Goal: Task Accomplishment & Management: Manage account settings

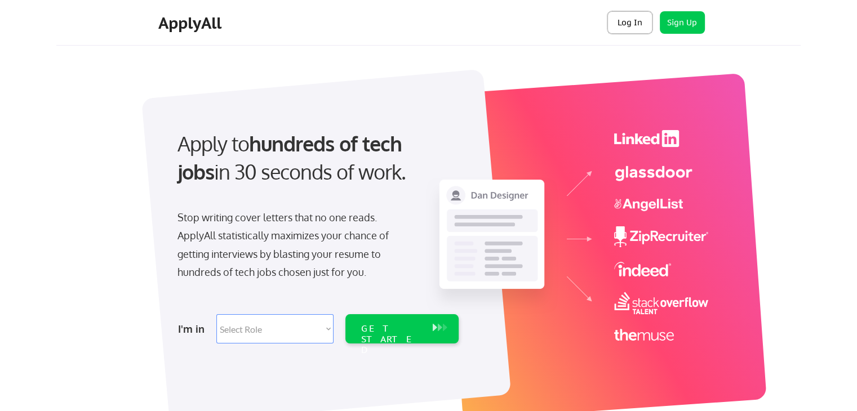
click at [625, 25] on button "Log In" at bounding box center [630, 22] width 45 height 23
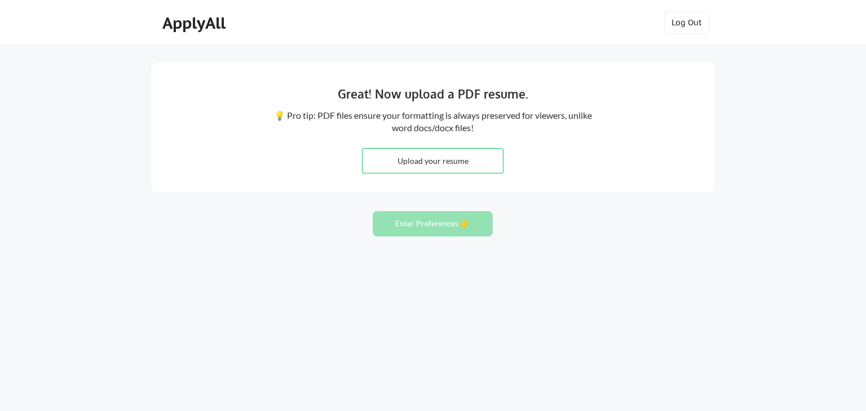
click at [56, 176] on div "Great! Now upload a PDF resume. 💡 Pro tip: PDF files ensure your formatting is …" at bounding box center [433, 205] width 866 height 411
click at [52, 116] on div "Great! Now upload a PDF resume. 💡 Pro tip: PDF files ensure your formatting is …" at bounding box center [433, 205] width 866 height 411
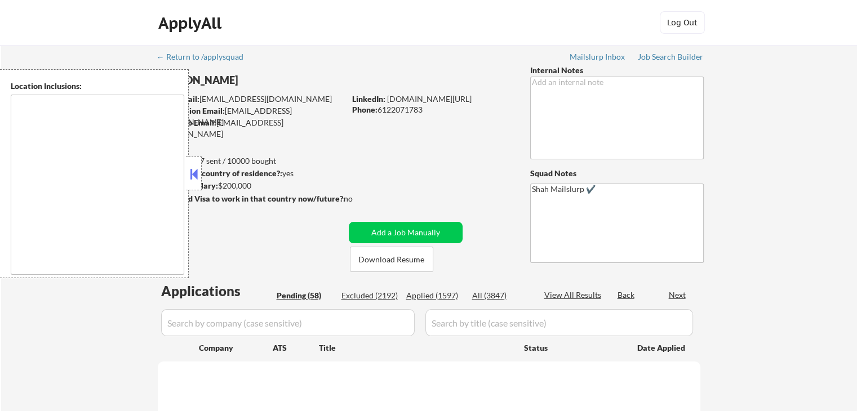
click at [201, 176] on div at bounding box center [194, 174] width 16 height 34
click at [196, 176] on button at bounding box center [194, 174] width 12 height 17
select select ""pending""
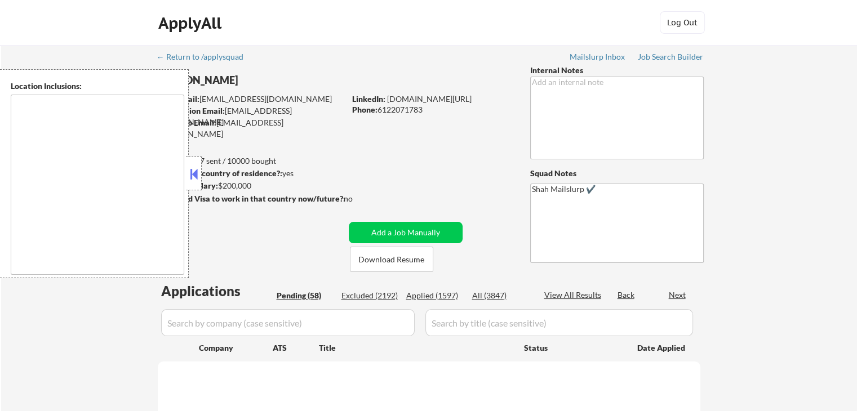
select select ""pending""
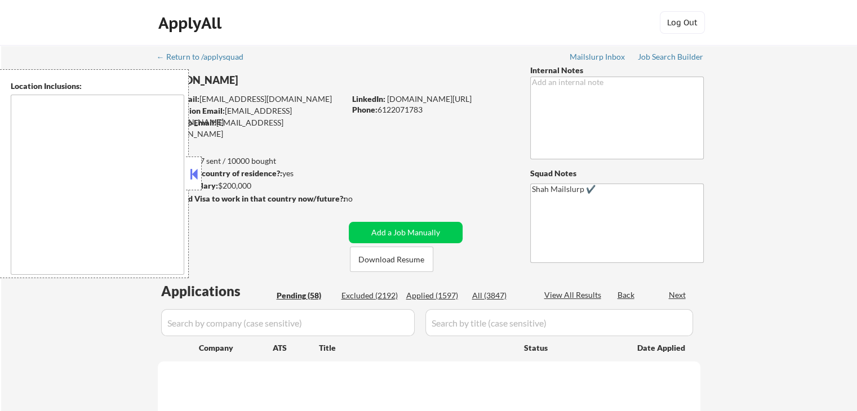
select select ""pending""
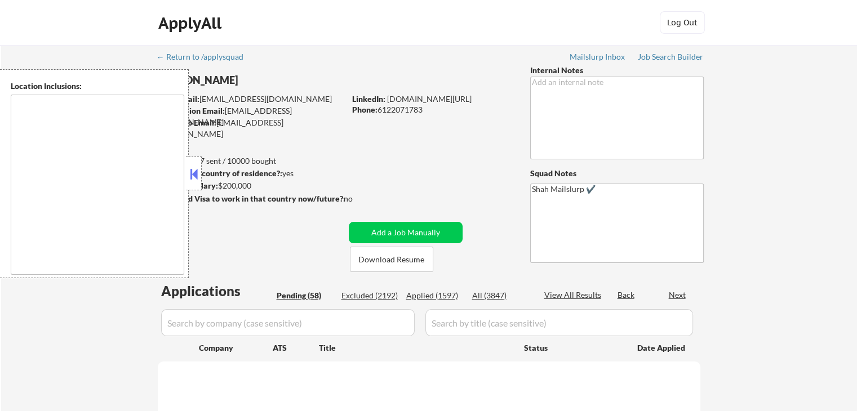
select select ""pending""
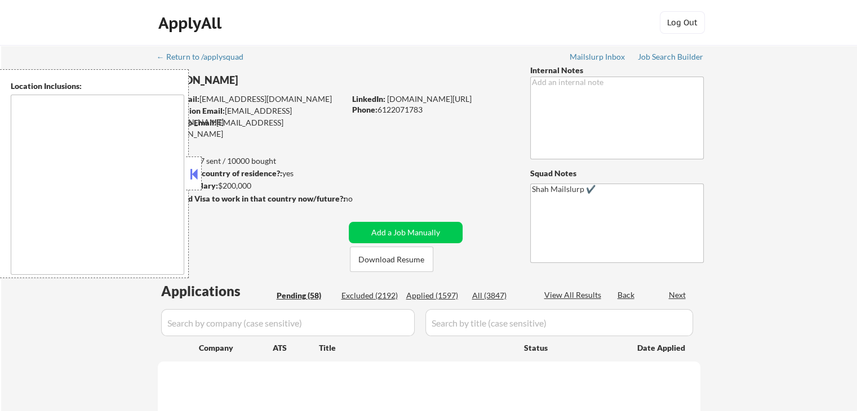
select select ""pending""
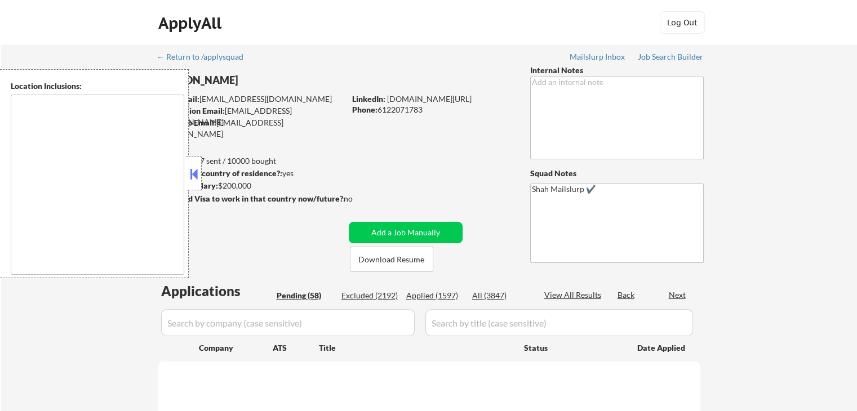
select select ""pending""
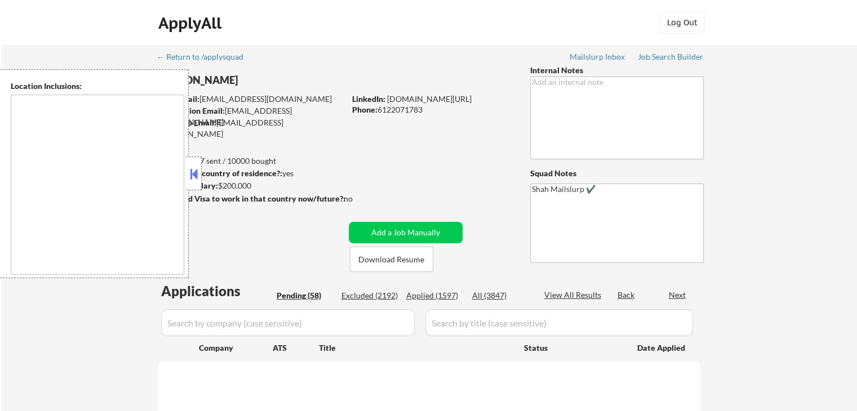
select select ""pending""
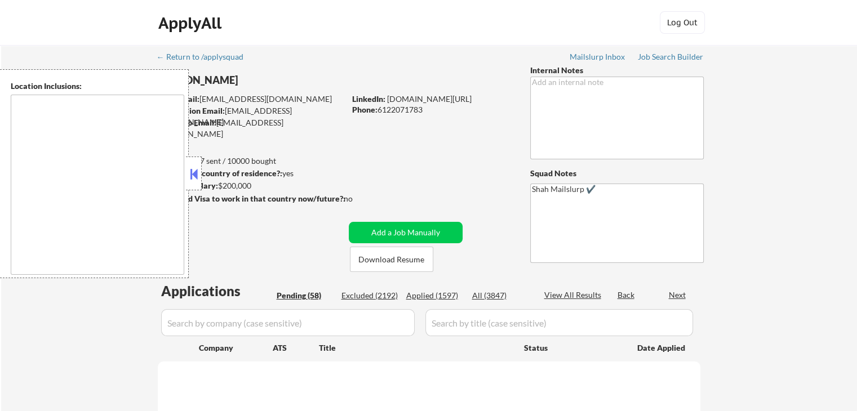
select select ""pending""
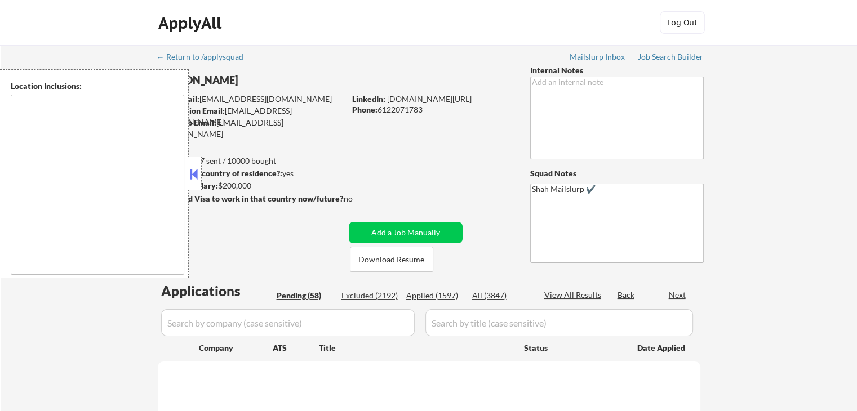
select select ""pending""
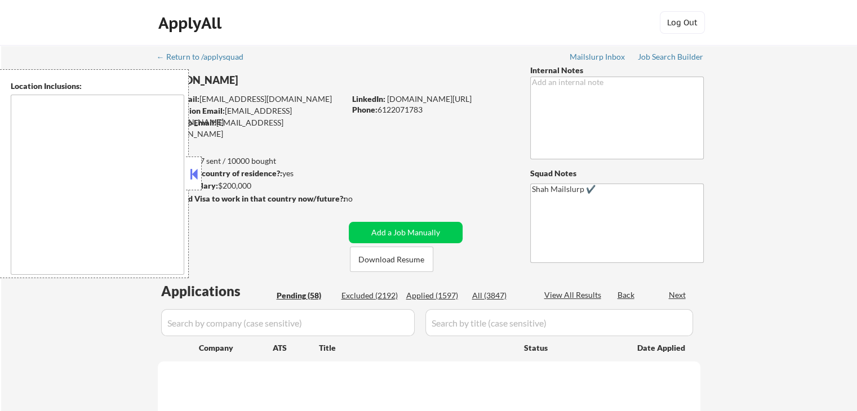
select select ""pending""
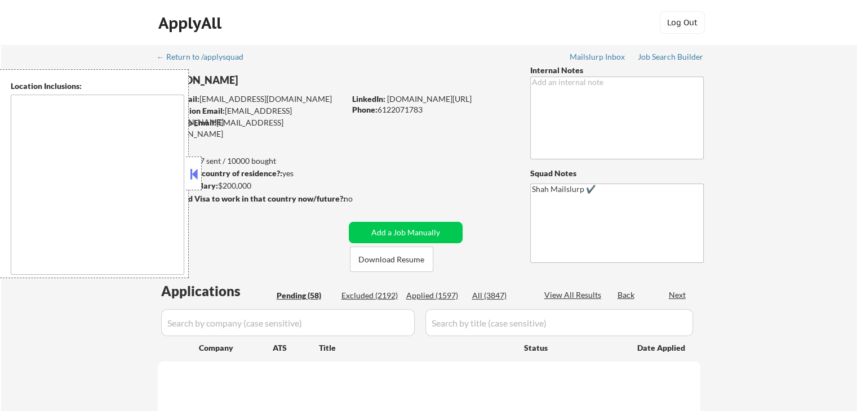
select select ""pending""
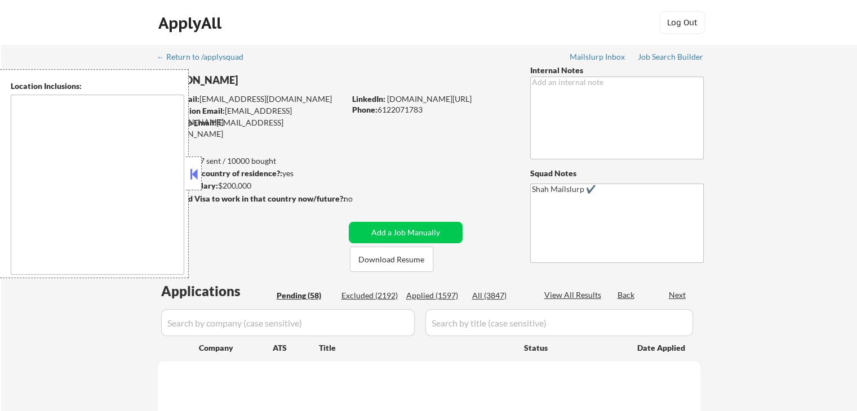
select select ""pending""
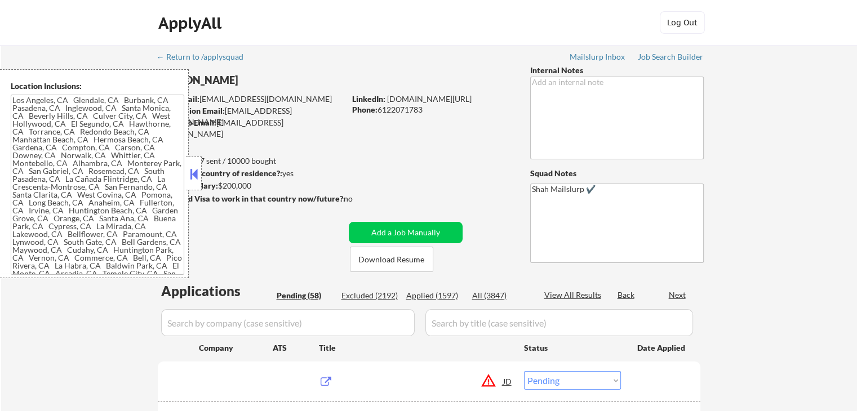
type textarea "Los Angeles, CA Glendale, CA Burbank, CA Pasadena, CA Inglewood, CA Santa Monic…"
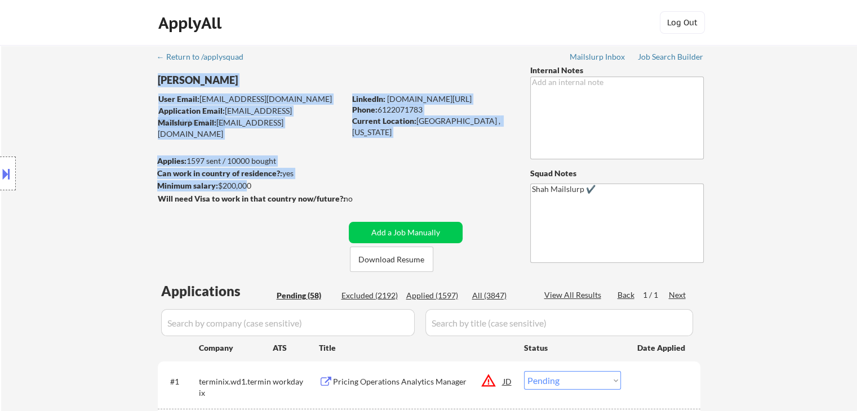
drag, startPoint x: 273, startPoint y: 191, endPoint x: 390, endPoint y: 211, distance: 119.0
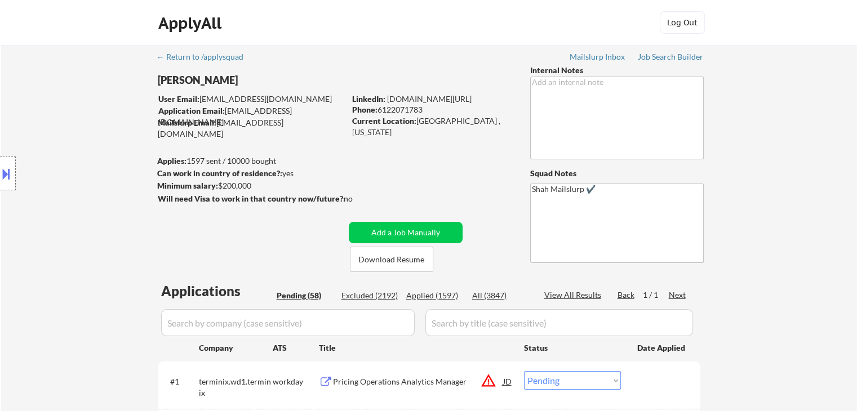
click at [373, 193] on div "no" at bounding box center [360, 198] width 32 height 11
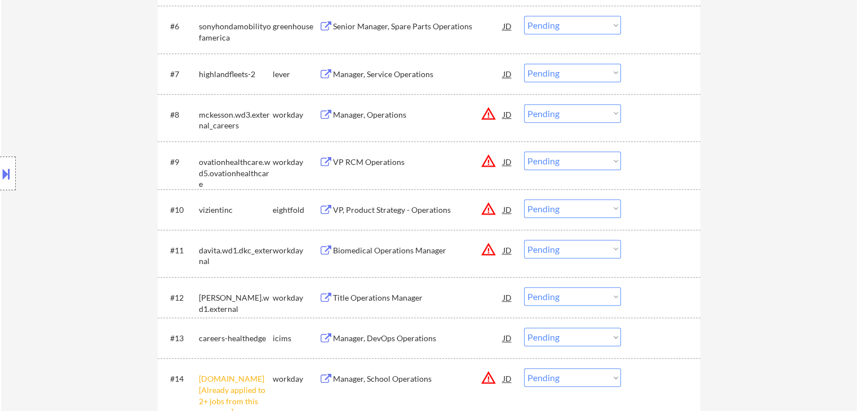
scroll to position [507, 0]
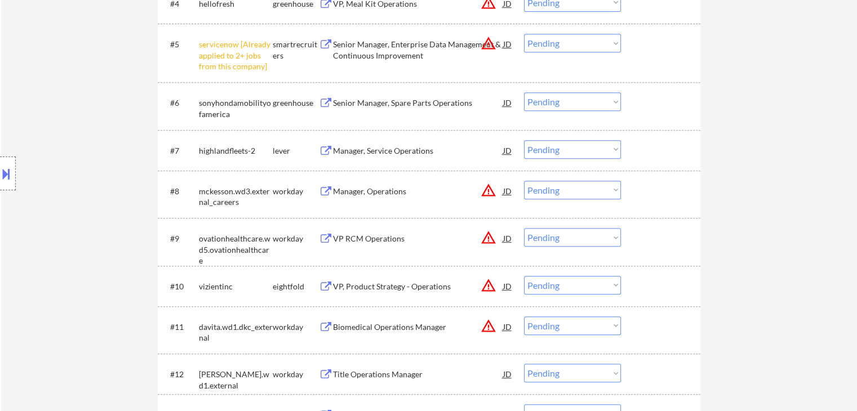
click at [0, 180] on button at bounding box center [6, 174] width 12 height 19
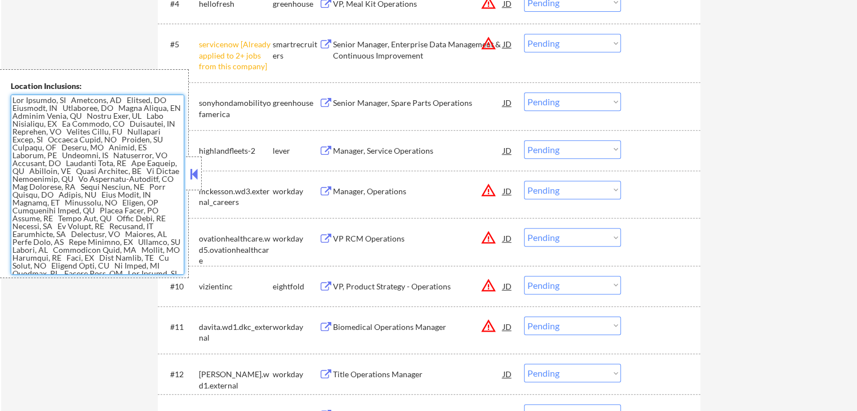
click at [78, 138] on textarea at bounding box center [98, 185] width 174 height 180
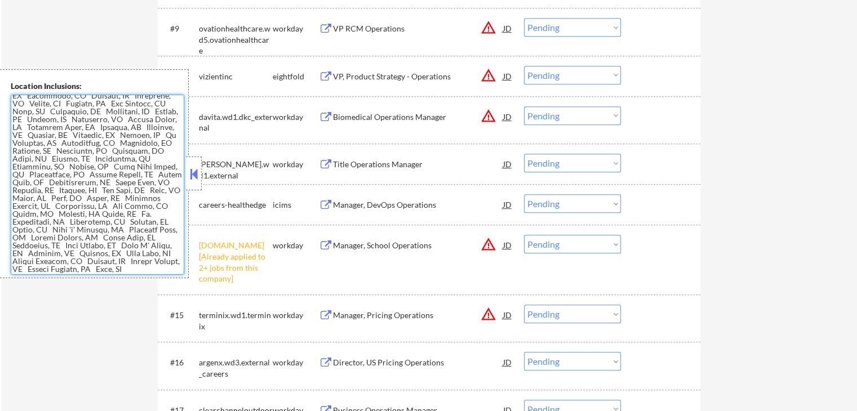
scroll to position [733, 0]
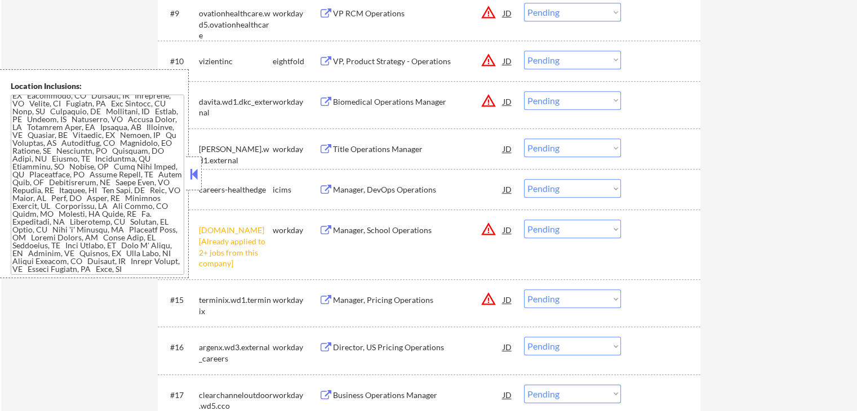
click at [193, 176] on button at bounding box center [194, 174] width 12 height 17
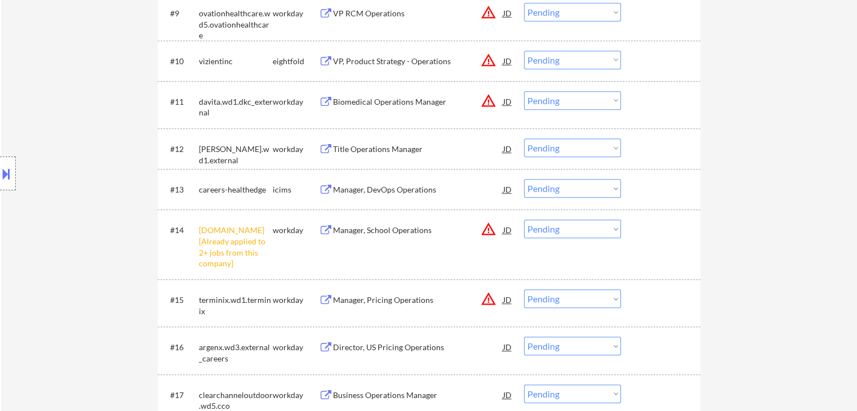
click at [561, 224] on select "Choose an option... Pending Applied Excluded (Questions) Excluded (Expired) Exc…" at bounding box center [572, 229] width 97 height 19
click at [524, 220] on select "Choose an option... Pending Applied Excluded (Questions) Excluded (Expired) Exc…" at bounding box center [572, 229] width 97 height 19
select select ""pending""
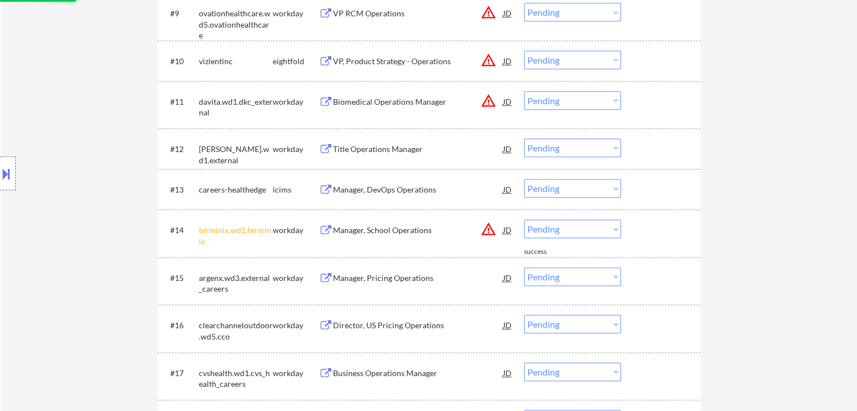
click at [97, 206] on div "Location Inclusions:" at bounding box center [101, 173] width 202 height 209
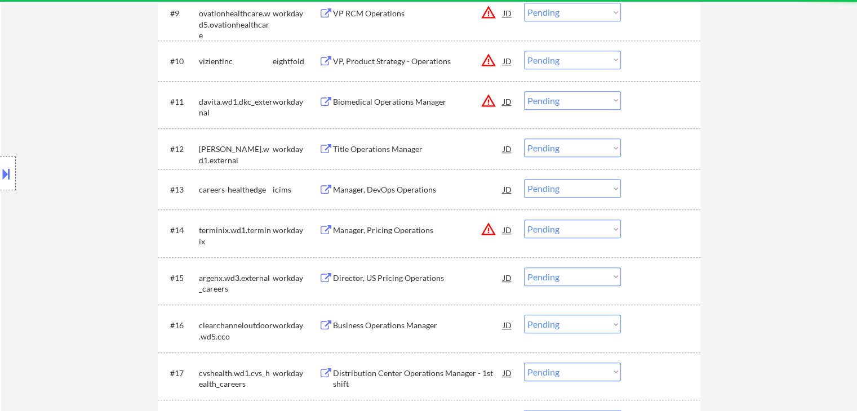
click at [95, 205] on div "Location Inclusions:" at bounding box center [101, 173] width 202 height 209
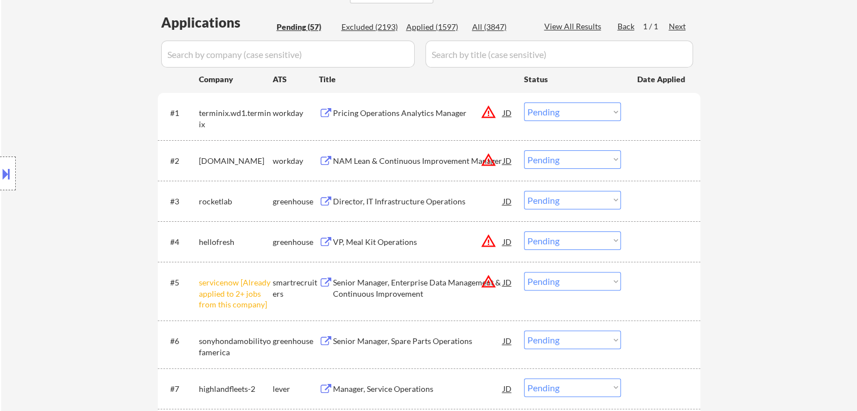
scroll to position [282, 0]
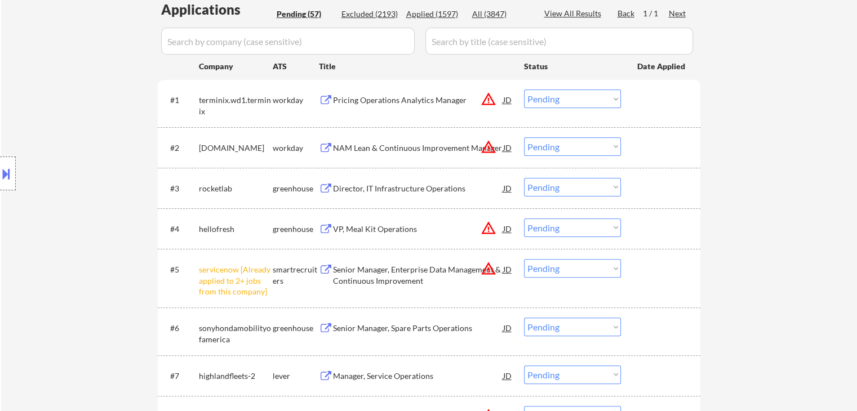
click at [388, 191] on div "Director, IT Infrastructure Operations" at bounding box center [418, 188] width 170 height 11
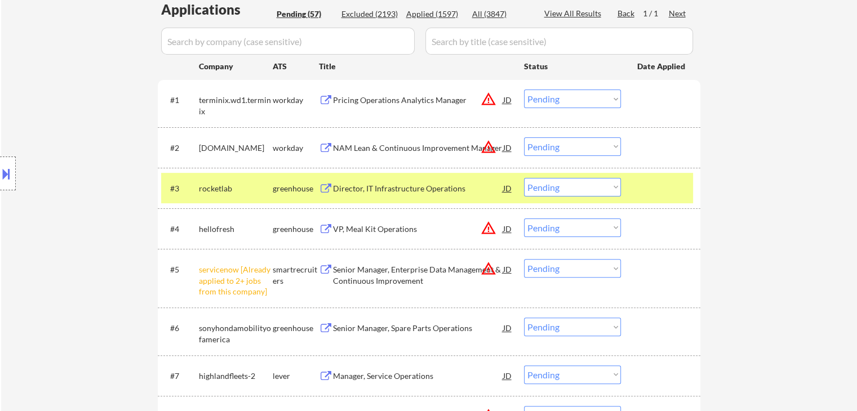
click at [376, 227] on div "VP, Meal Kit Operations" at bounding box center [418, 229] width 170 height 11
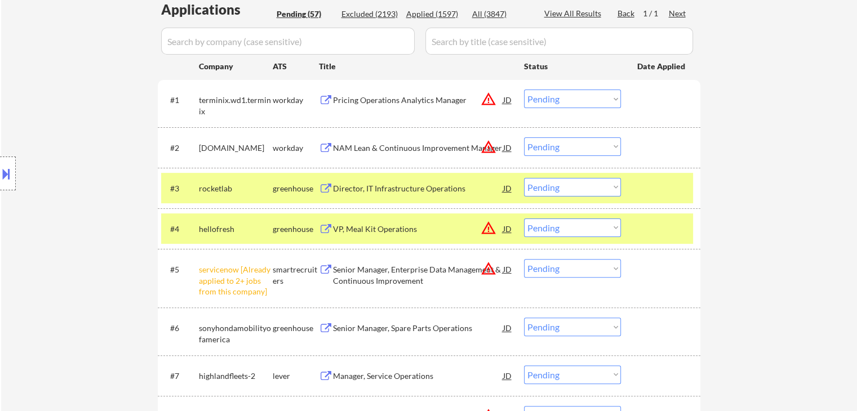
scroll to position [451, 0]
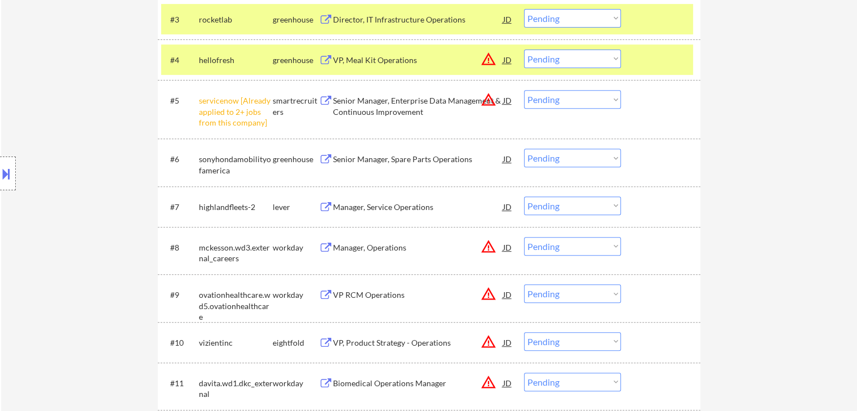
click at [372, 154] on div "Senior Manager, Spare Parts Operations" at bounding box center [418, 159] width 170 height 11
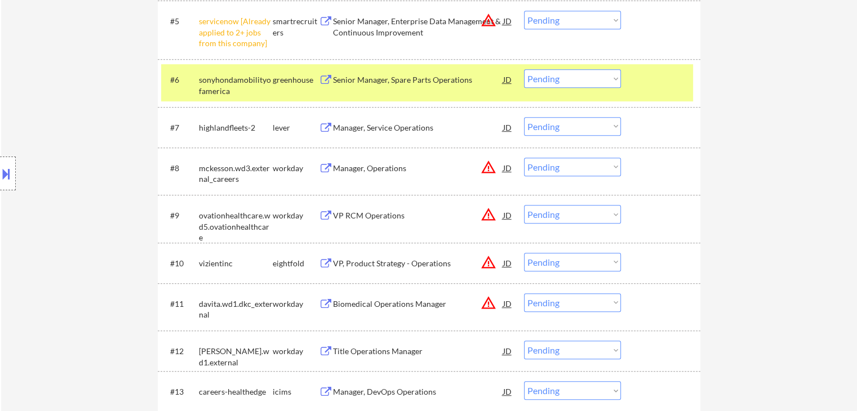
scroll to position [564, 0]
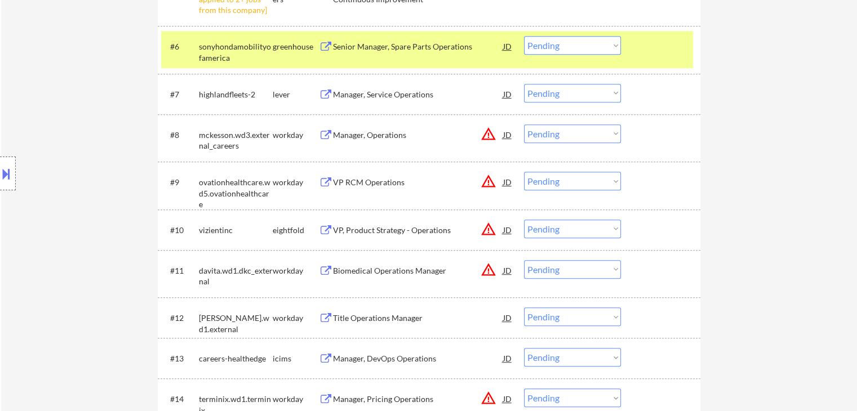
click at [381, 91] on div "Manager, Service Operations" at bounding box center [418, 94] width 170 height 11
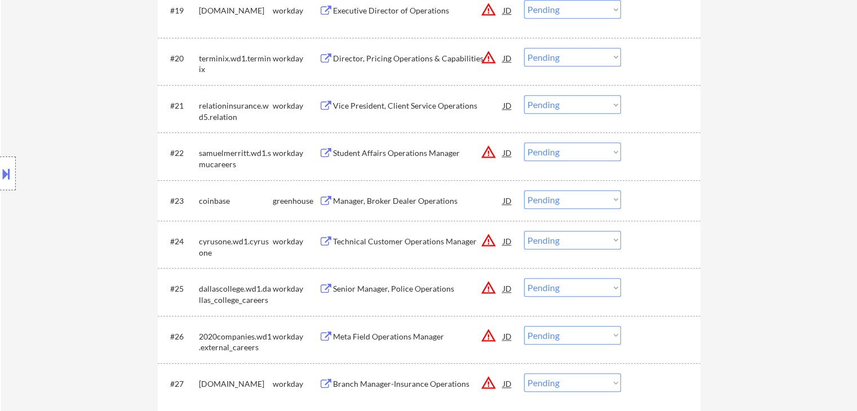
click at [365, 201] on div "Manager, Broker Dealer Operations" at bounding box center [418, 201] width 170 height 11
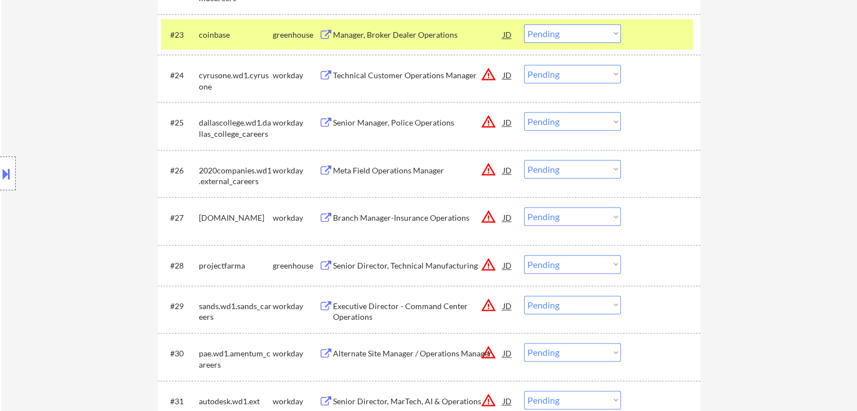
scroll to position [1353, 0]
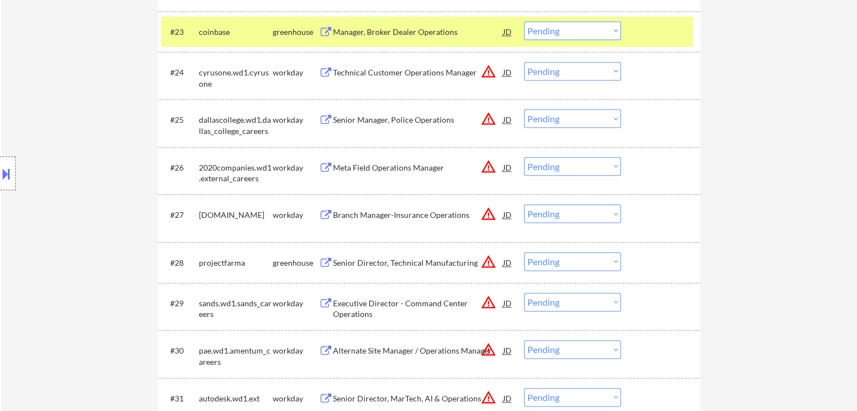
click at [379, 260] on div "Senior Director, Technical Manufacturing" at bounding box center [418, 263] width 170 height 11
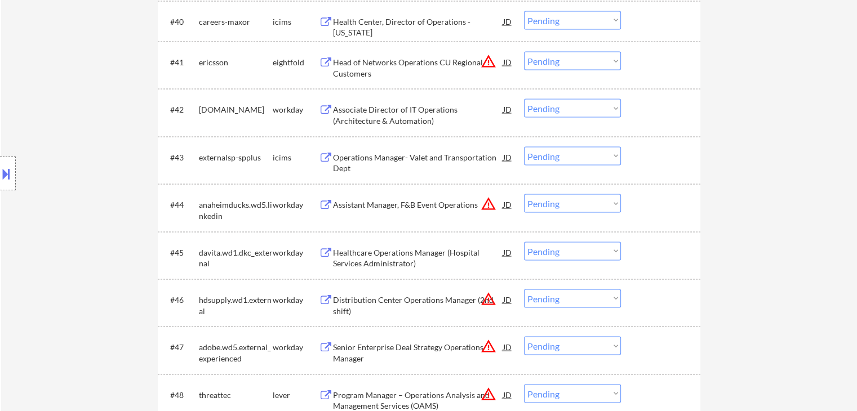
scroll to position [2255, 0]
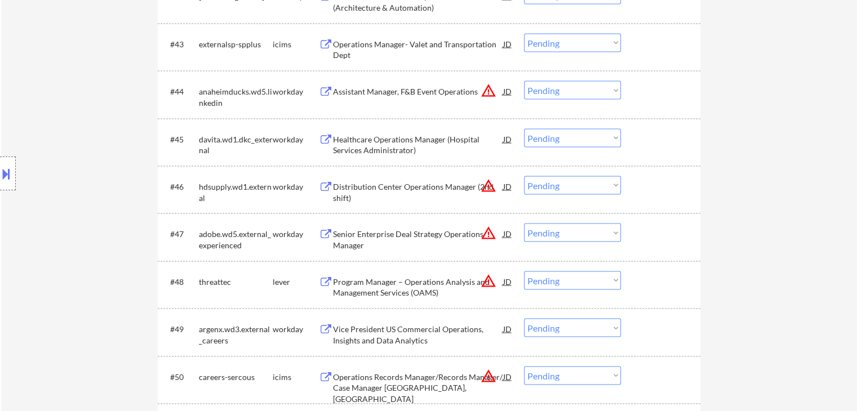
click at [378, 276] on div "Program Manager – Operations Analysis and Management Services (OAMS)" at bounding box center [418, 285] width 170 height 27
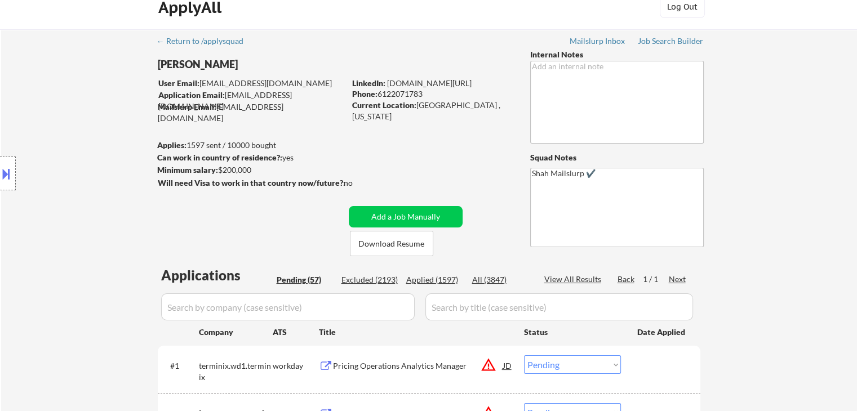
scroll to position [0, 0]
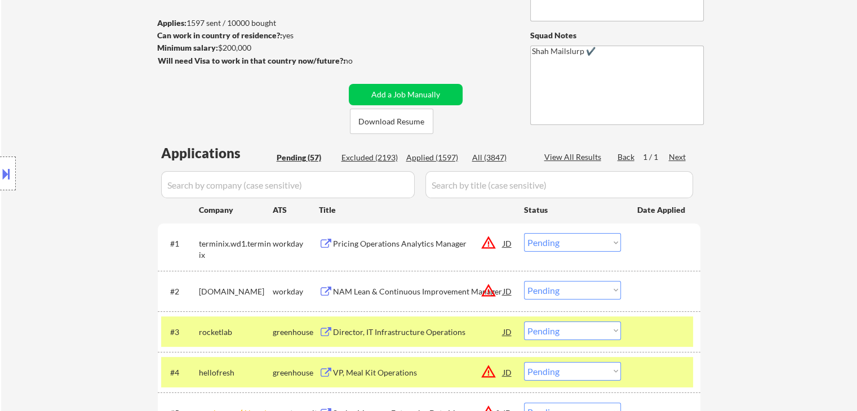
scroll to position [225, 0]
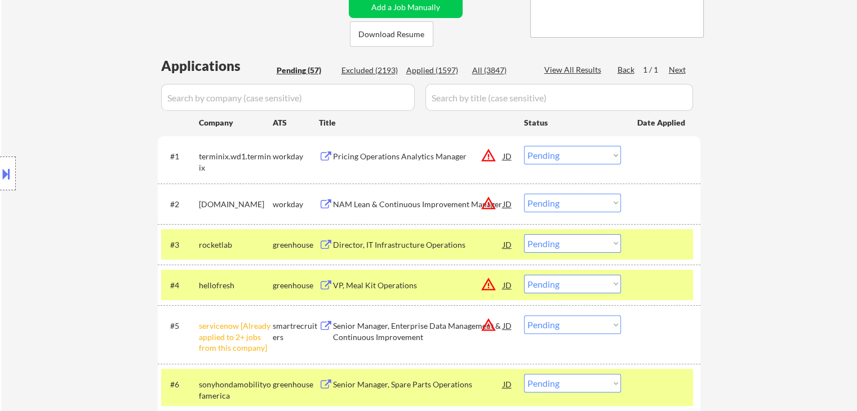
drag, startPoint x: 555, startPoint y: 242, endPoint x: 557, endPoint y: 250, distance: 8.1
click at [556, 242] on select "Choose an option... Pending Applied Excluded (Questions) Excluded (Expired) Exc…" at bounding box center [572, 243] width 97 height 19
click at [524, 234] on select "Choose an option... Pending Applied Excluded (Questions) Excluded (Expired) Exc…" at bounding box center [572, 243] width 97 height 19
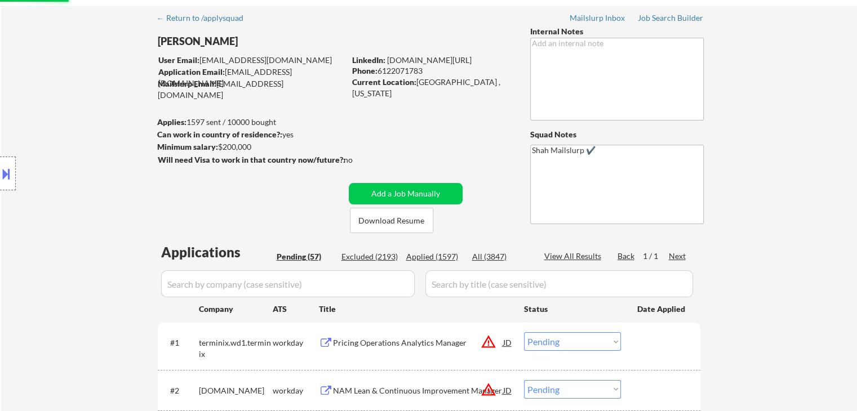
scroll to position [0, 0]
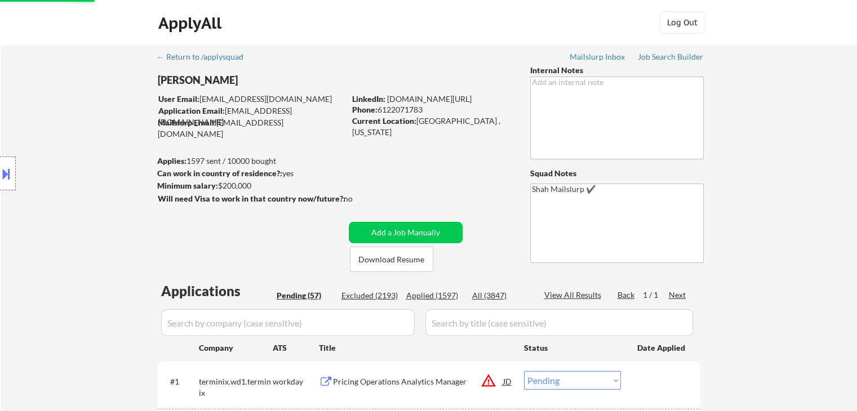
select select ""pending""
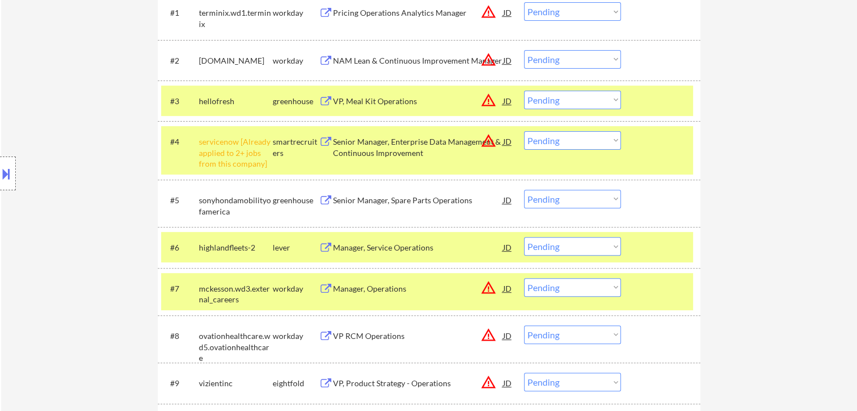
scroll to position [282, 0]
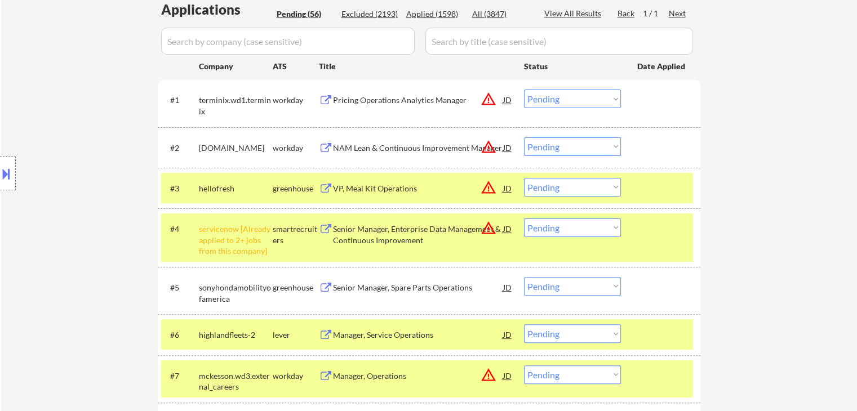
click at [559, 231] on select "Choose an option... Pending Applied Excluded (Questions) Excluded (Expired) Exc…" at bounding box center [572, 228] width 97 height 19
click at [524, 219] on select "Choose an option... Pending Applied Excluded (Questions) Excluded (Expired) Exc…" at bounding box center [572, 228] width 97 height 19
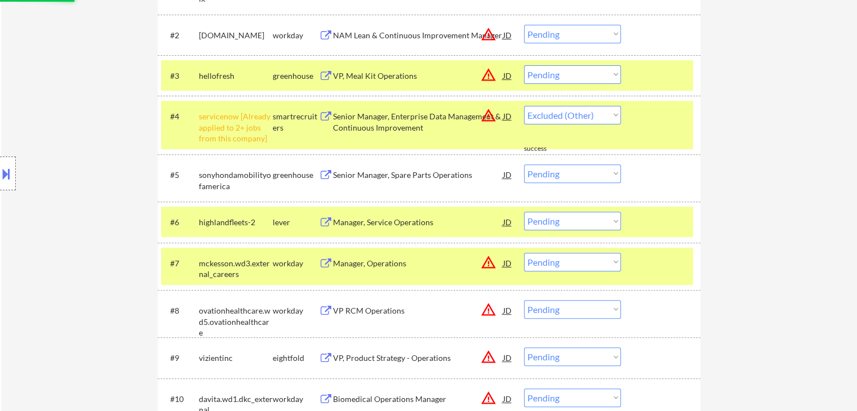
scroll to position [620, 0]
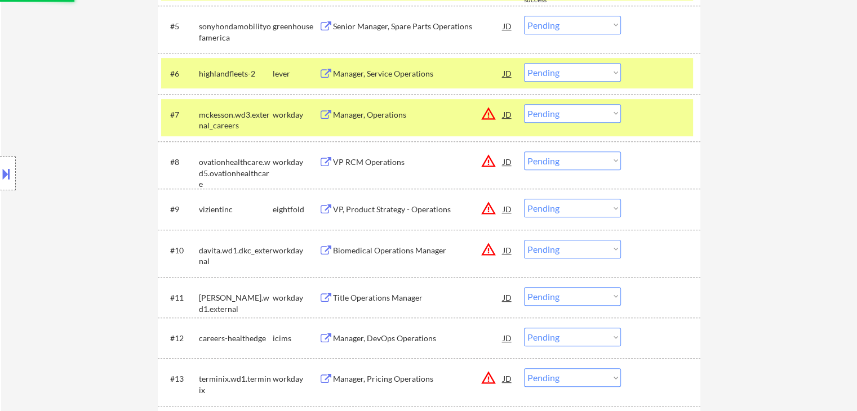
select select ""pending""
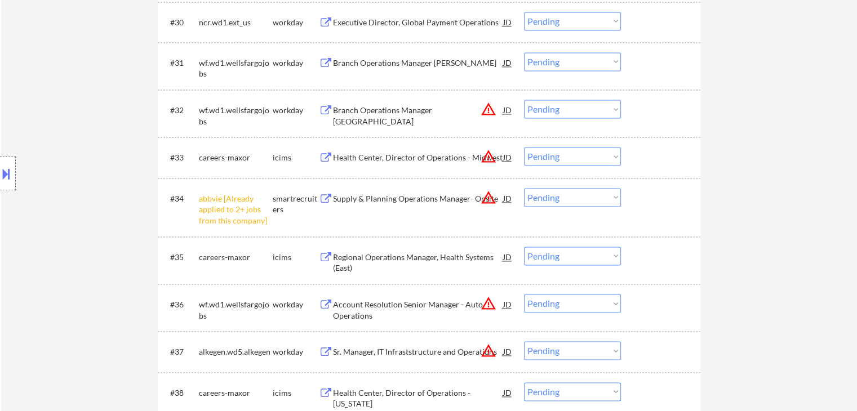
scroll to position [1691, 0]
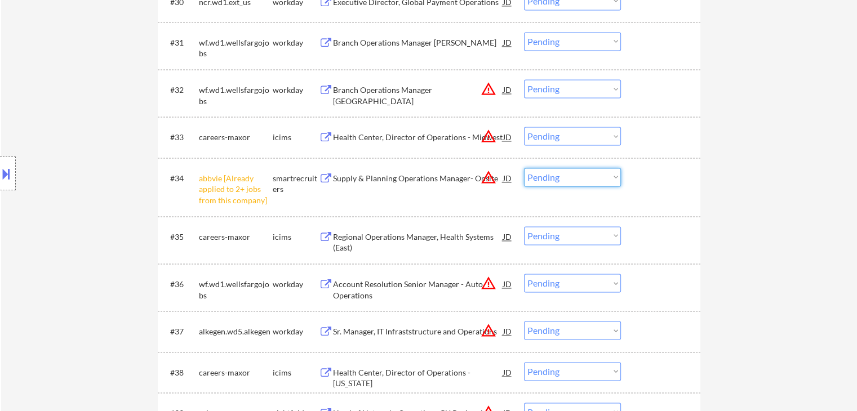
drag, startPoint x: 556, startPoint y: 179, endPoint x: 556, endPoint y: 184, distance: 5.7
click at [556, 179] on select "Choose an option... Pending Applied Excluded (Questions) Excluded (Expired) Exc…" at bounding box center [572, 177] width 97 height 19
click at [524, 168] on select "Choose an option... Pending Applied Excluded (Questions) Excluded (Expired) Exc…" at bounding box center [572, 177] width 97 height 19
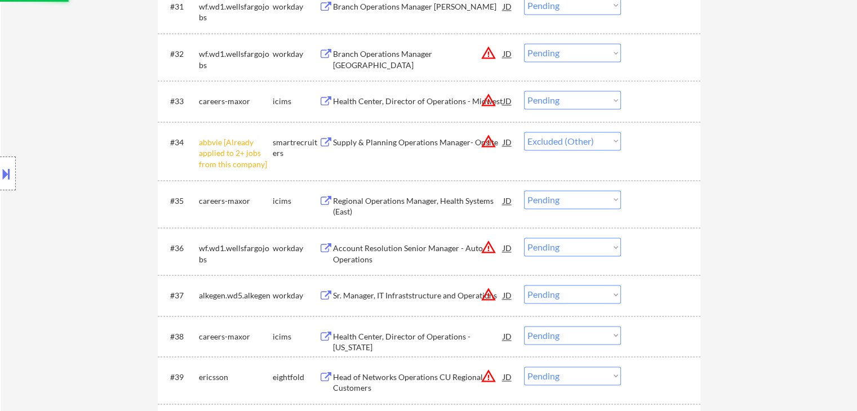
scroll to position [1747, 0]
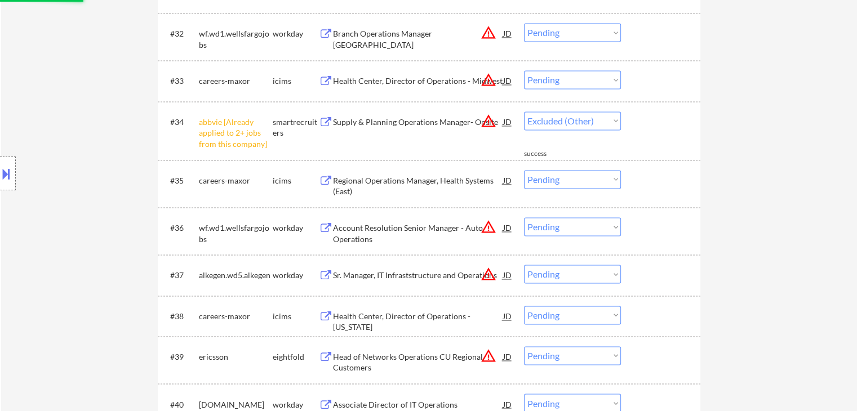
select select ""pending""
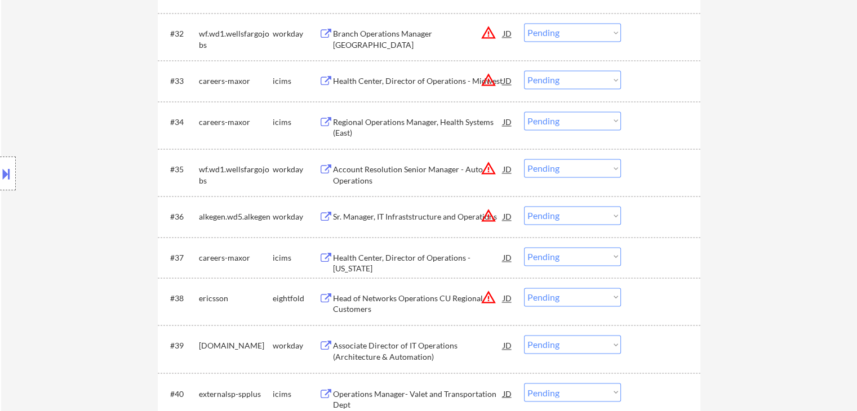
click at [14, 145] on div "Location Inclusions:" at bounding box center [101, 173] width 202 height 209
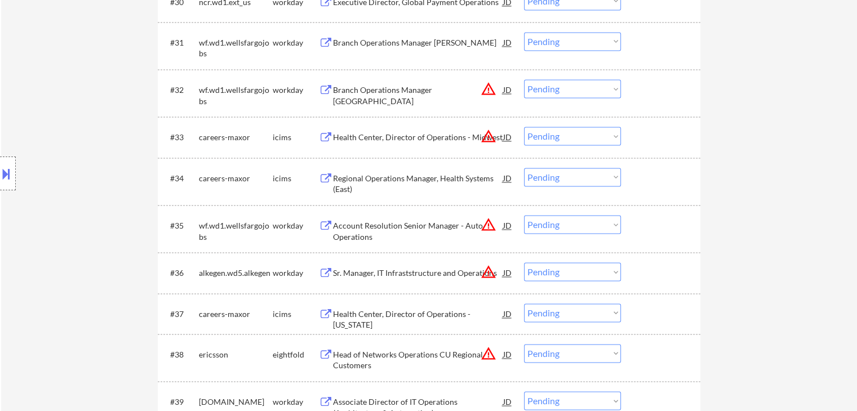
click at [45, 220] on div "Location Inclusions:" at bounding box center [101, 173] width 202 height 209
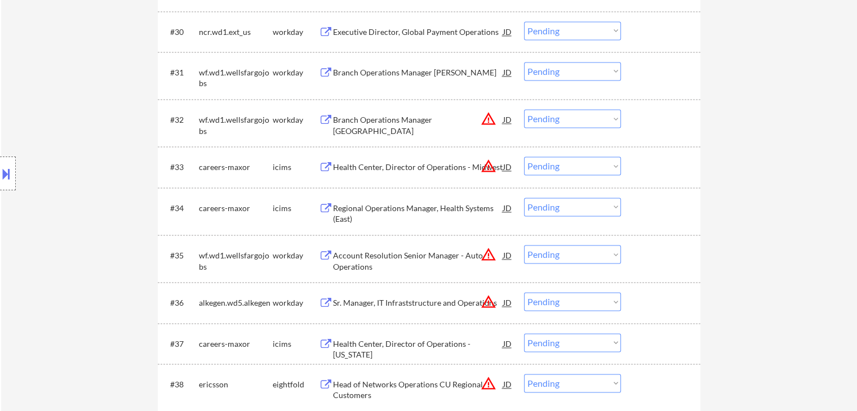
scroll to position [1635, 0]
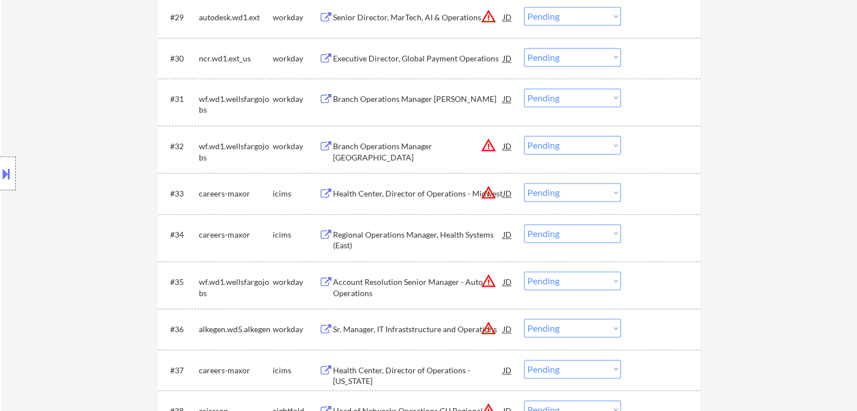
click at [85, 225] on div "Location Inclusions:" at bounding box center [101, 173] width 202 height 209
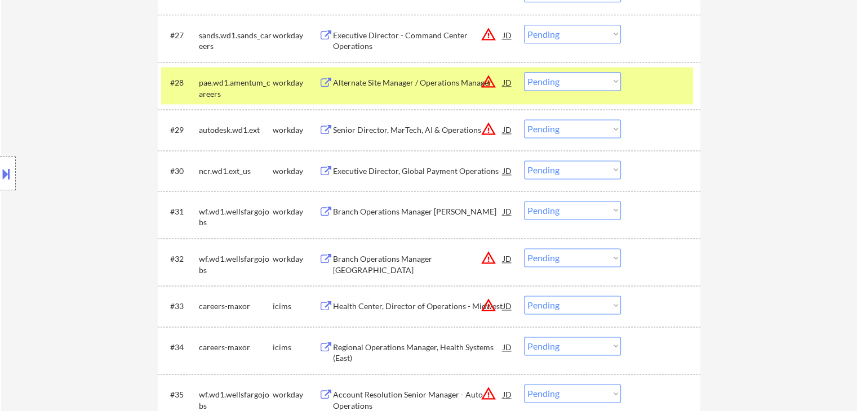
click at [102, 184] on div "Location Inclusions:" at bounding box center [101, 173] width 202 height 209
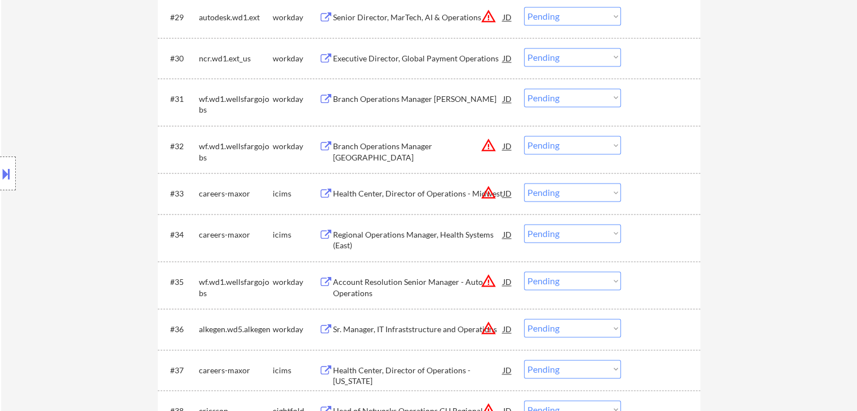
click at [95, 168] on div "Location Inclusions:" at bounding box center [101, 173] width 202 height 209
click at [93, 169] on div "Location Inclusions:" at bounding box center [101, 173] width 202 height 209
click at [94, 170] on div "Location Inclusions:" at bounding box center [101, 173] width 202 height 209
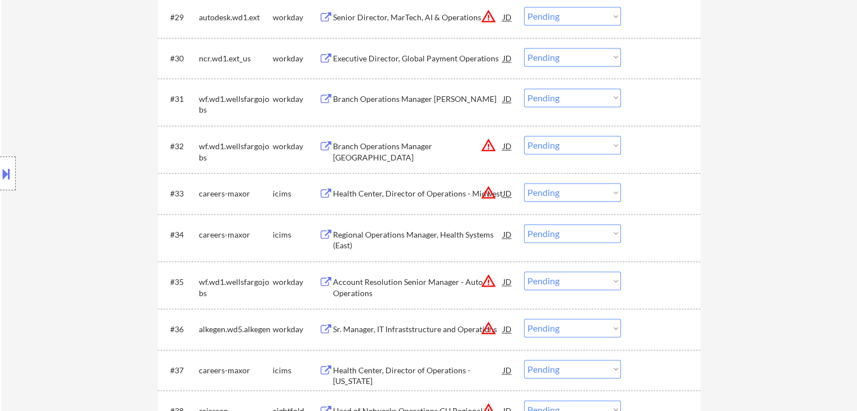
click at [94, 170] on div "Location Inclusions:" at bounding box center [101, 173] width 202 height 209
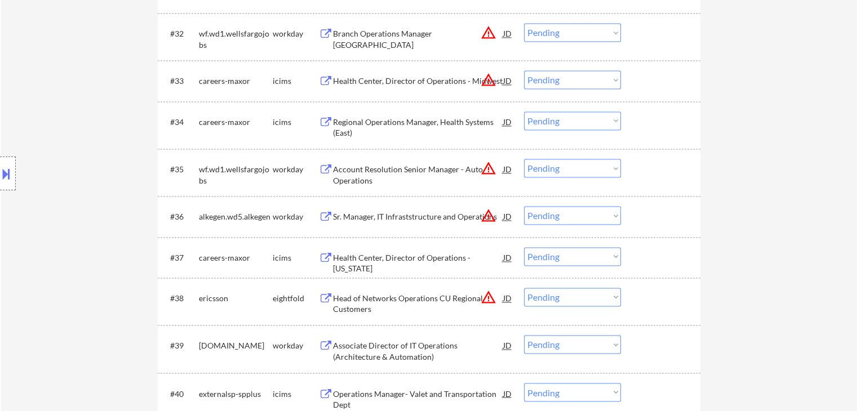
click at [72, 188] on div "Location Inclusions:" at bounding box center [101, 173] width 202 height 209
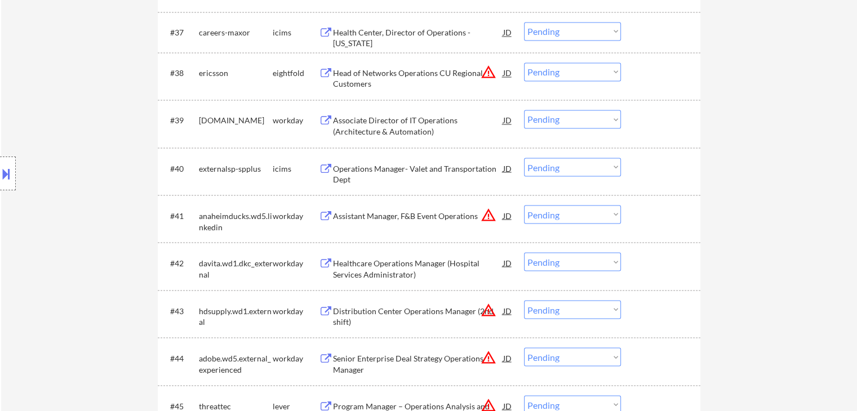
click at [79, 199] on div "Location Inclusions:" at bounding box center [101, 173] width 202 height 209
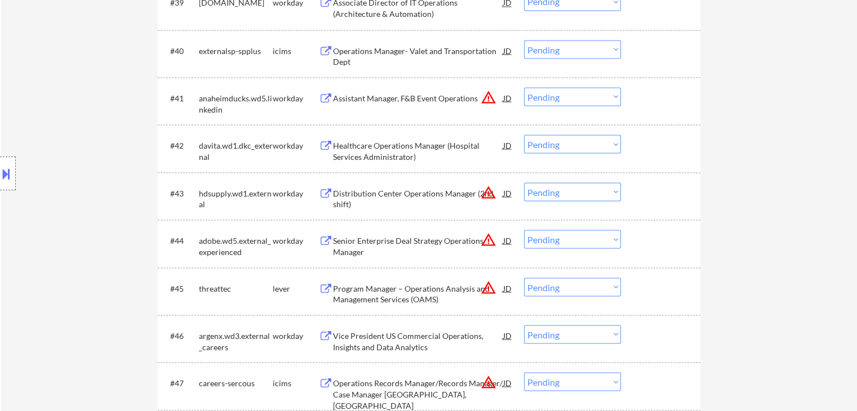
scroll to position [2142, 0]
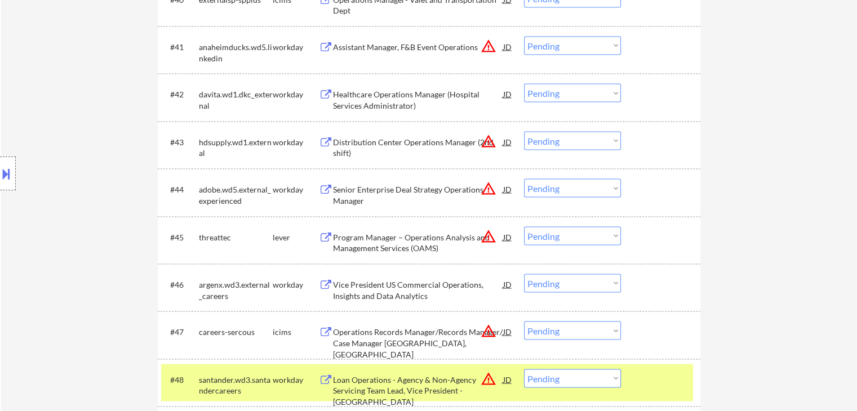
click at [77, 202] on div "Location Inclusions:" at bounding box center [101, 173] width 202 height 209
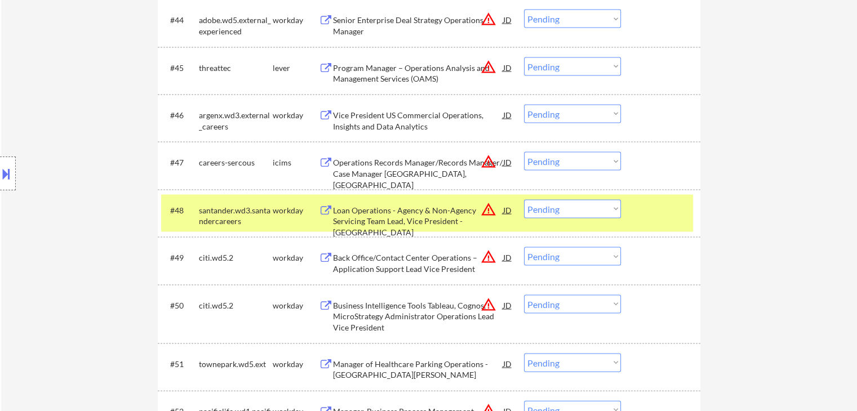
drag, startPoint x: 79, startPoint y: 291, endPoint x: 231, endPoint y: 260, distance: 155.4
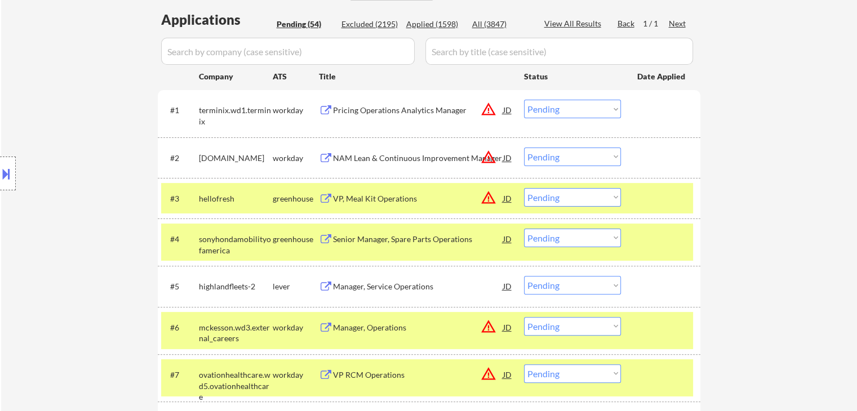
scroll to position [282, 0]
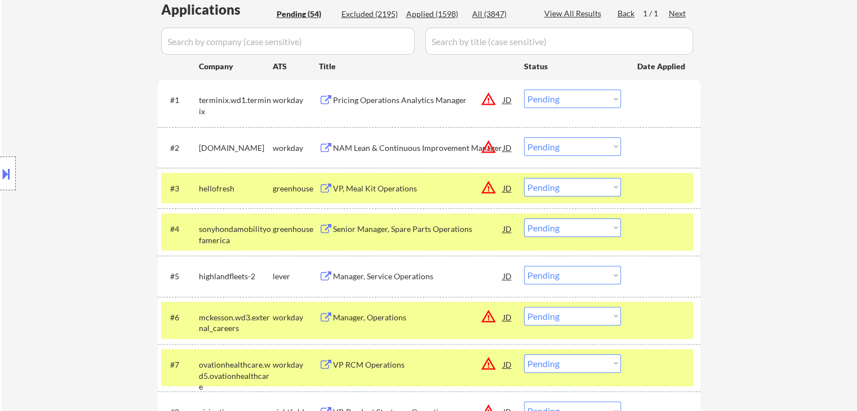
click at [21, 231] on div "Location Inclusions:" at bounding box center [101, 173] width 202 height 209
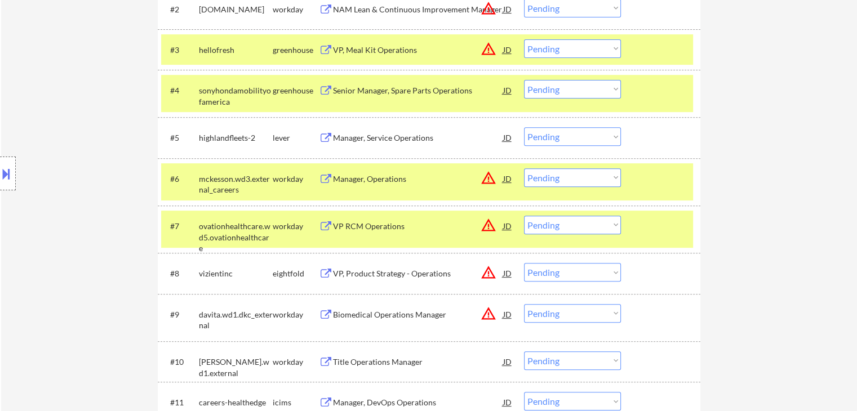
scroll to position [451, 0]
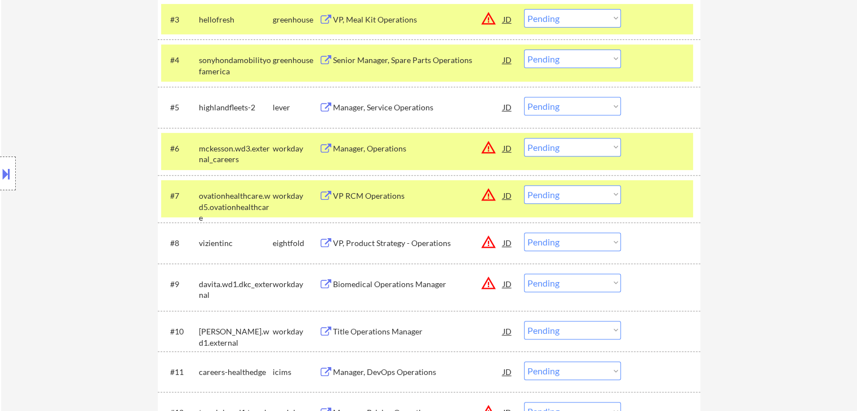
click at [389, 108] on div "Manager, Service Operations" at bounding box center [418, 107] width 170 height 11
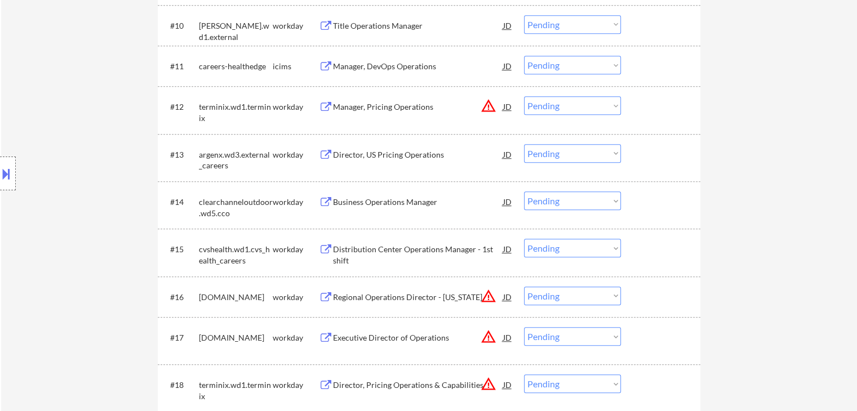
scroll to position [789, 0]
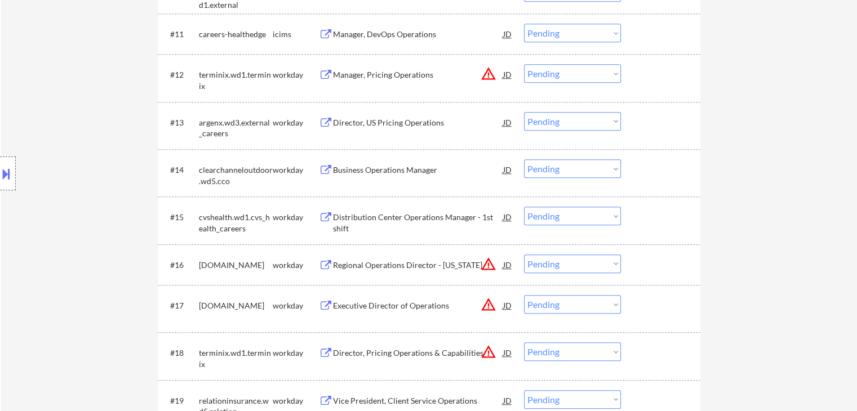
click at [388, 179] on div "Business Operations Manager" at bounding box center [418, 170] width 170 height 20
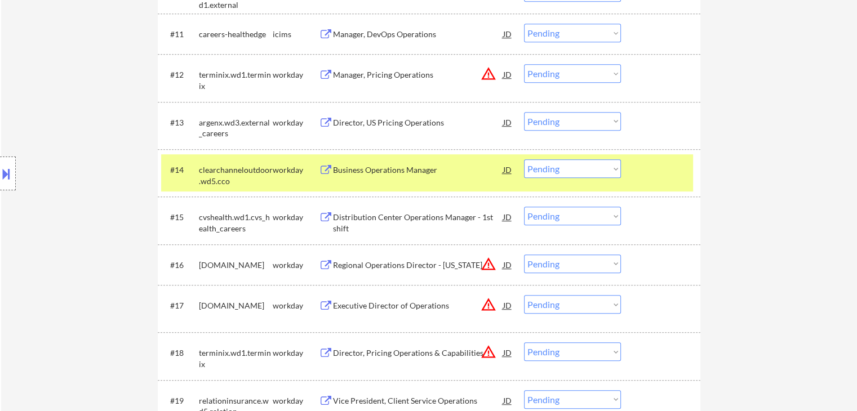
click at [374, 131] on div "Director, US Pricing Operations" at bounding box center [418, 122] width 170 height 20
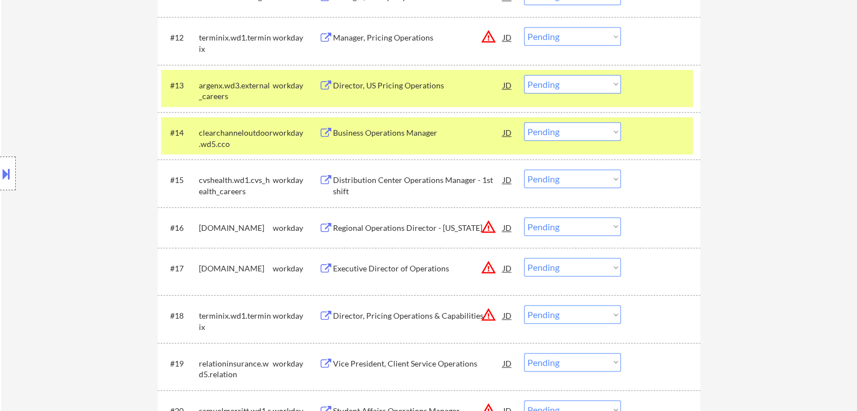
scroll to position [846, 0]
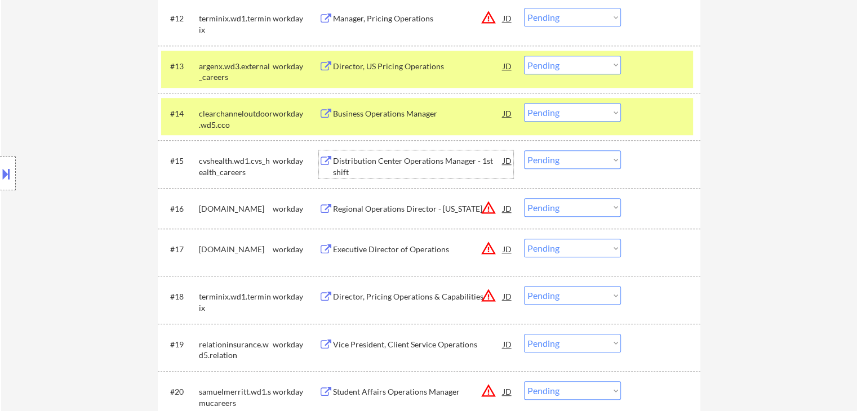
click at [372, 164] on div "Distribution Center Operations Manager - 1st shift" at bounding box center [418, 167] width 170 height 22
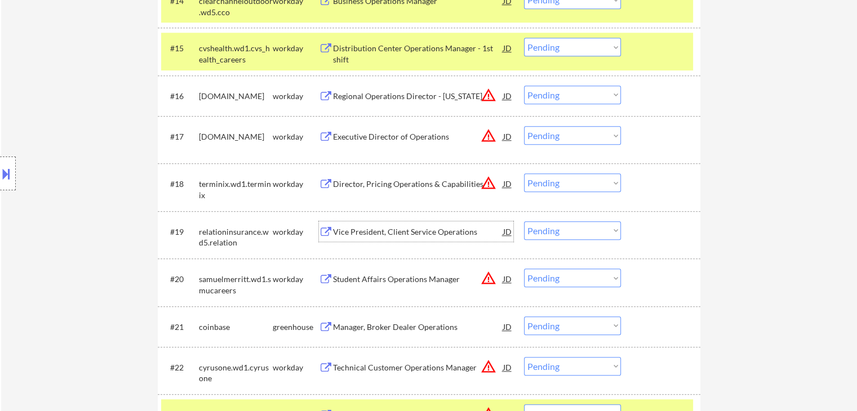
click at [400, 231] on div "Vice President, Client Service Operations" at bounding box center [418, 232] width 170 height 11
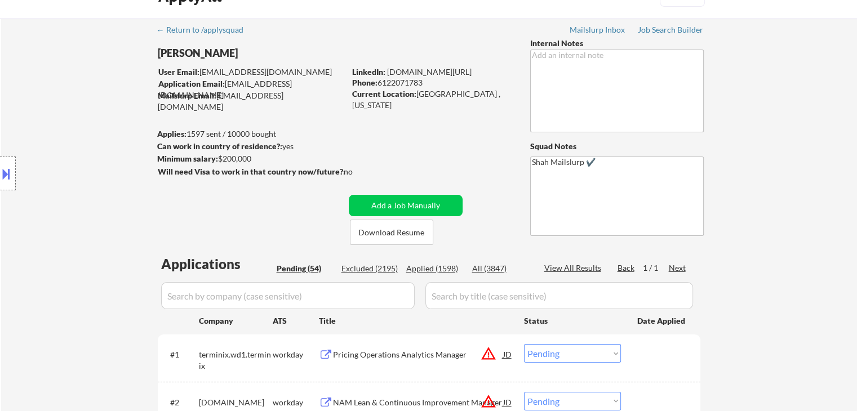
scroll to position [0, 0]
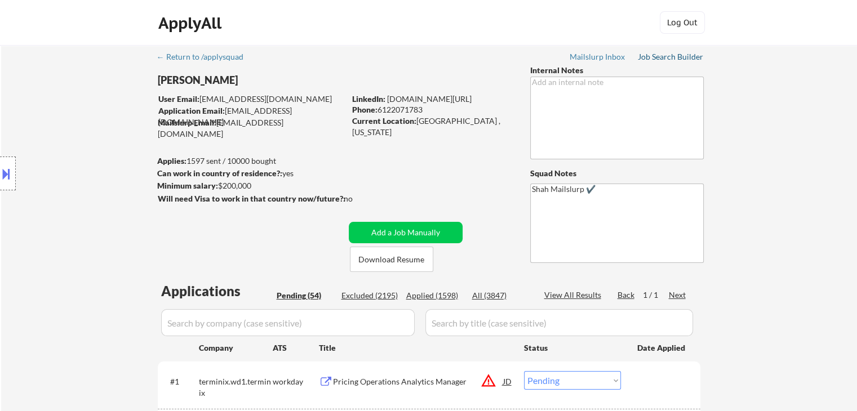
click at [670, 55] on div "Job Search Builder" at bounding box center [671, 57] width 66 height 8
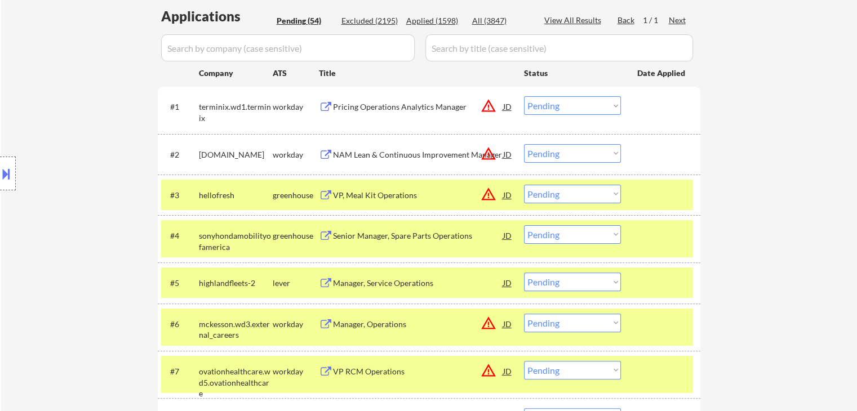
scroll to position [282, 0]
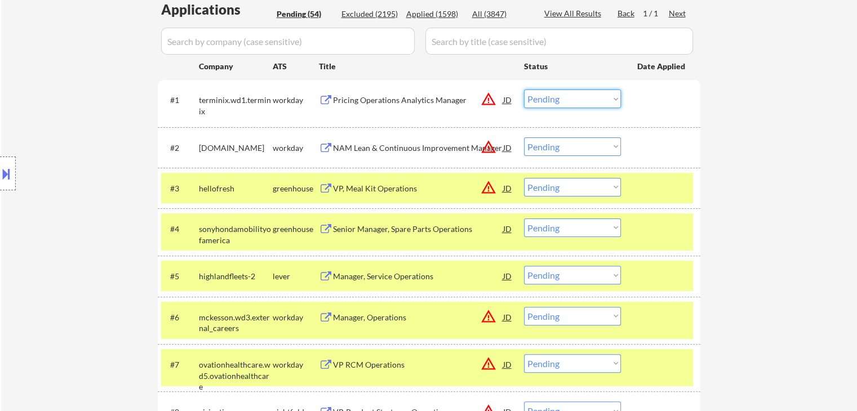
drag, startPoint x: 575, startPoint y: 108, endPoint x: 532, endPoint y: 100, distance: 44.1
click at [575, 108] on select "Choose an option... Pending Applied Excluded (Questions) Excluded (Expired) Exc…" at bounding box center [572, 99] width 97 height 19
click at [524, 90] on select "Choose an option... Pending Applied Excluded (Questions) Excluded (Expired) Exc…" at bounding box center [572, 99] width 97 height 19
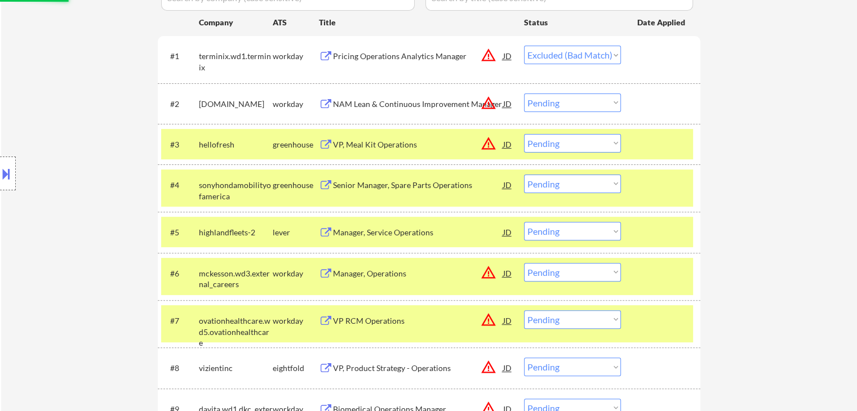
scroll to position [338, 0]
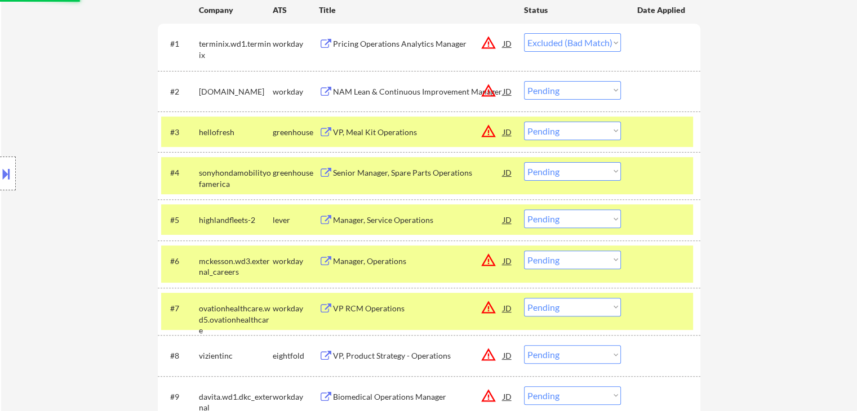
click at [597, 91] on select "Choose an option... Pending Applied Excluded (Questions) Excluded (Expired) Exc…" at bounding box center [572, 90] width 97 height 19
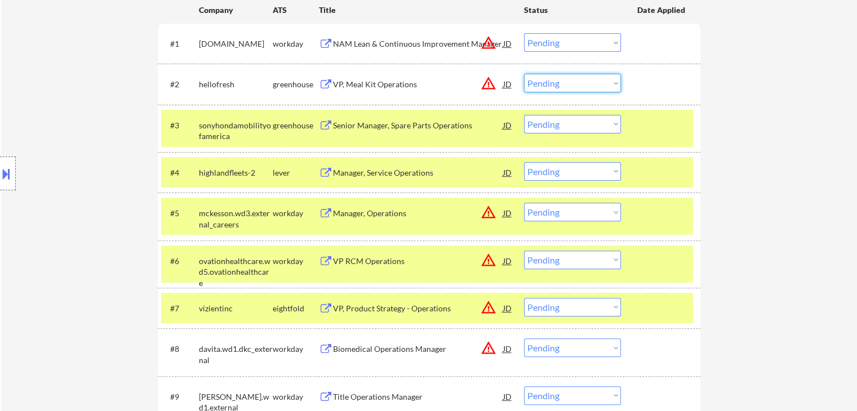
click at [565, 45] on select "Choose an option... Pending Applied Excluded (Questions) Excluded (Expired) Exc…" at bounding box center [572, 42] width 97 height 19
click at [524, 33] on select "Choose an option... Pending Applied Excluded (Questions) Excluded (Expired) Exc…" at bounding box center [572, 42] width 97 height 19
select select ""pending""
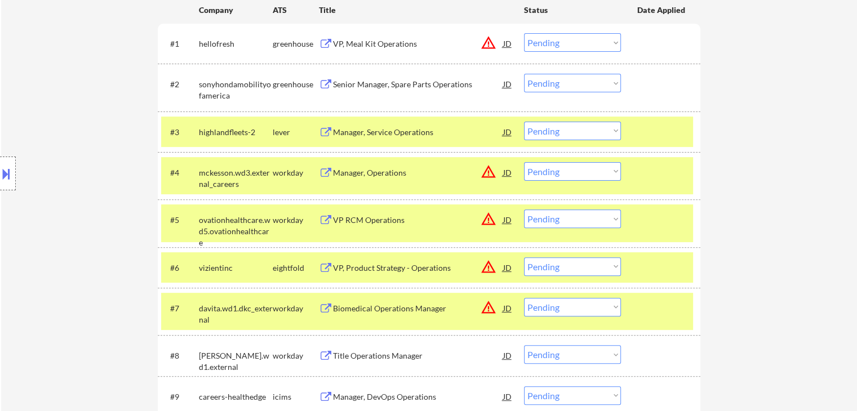
click at [449, 89] on div "Senior Manager, Spare Parts Operations" at bounding box center [418, 84] width 170 height 11
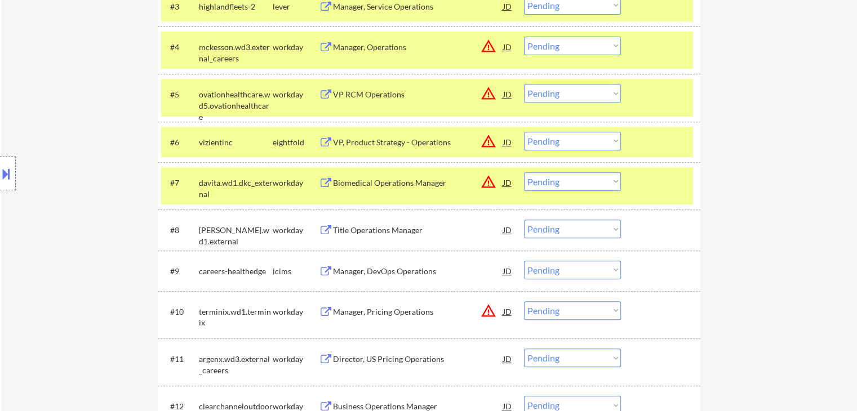
scroll to position [620, 0]
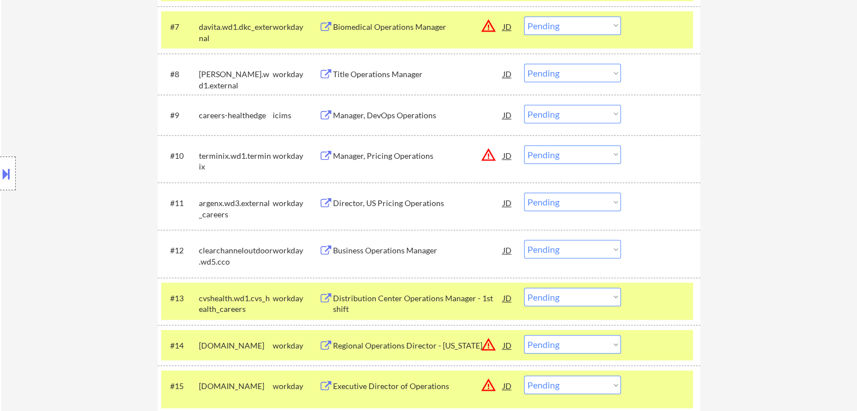
click at [67, 132] on div "Location Inclusions:" at bounding box center [101, 173] width 202 height 209
click at [372, 77] on div "Title Operations Manager" at bounding box center [418, 74] width 170 height 11
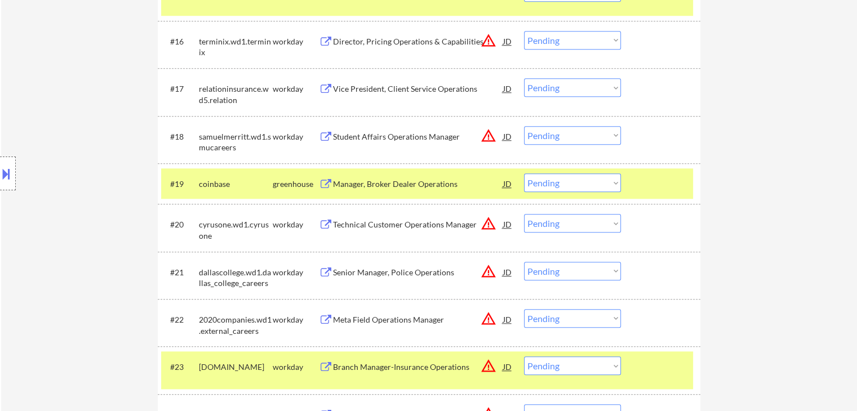
scroll to position [1015, 0]
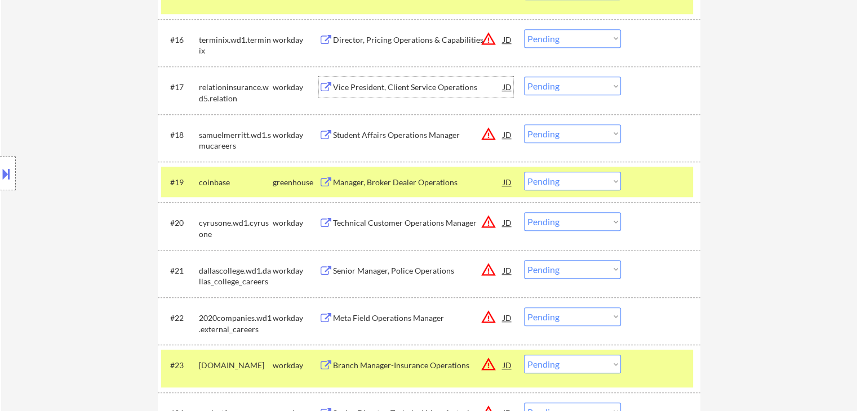
drag, startPoint x: 374, startPoint y: 93, endPoint x: 391, endPoint y: 108, distance: 22.4
click at [373, 91] on div "Vice President, Client Service Operations" at bounding box center [418, 87] width 170 height 20
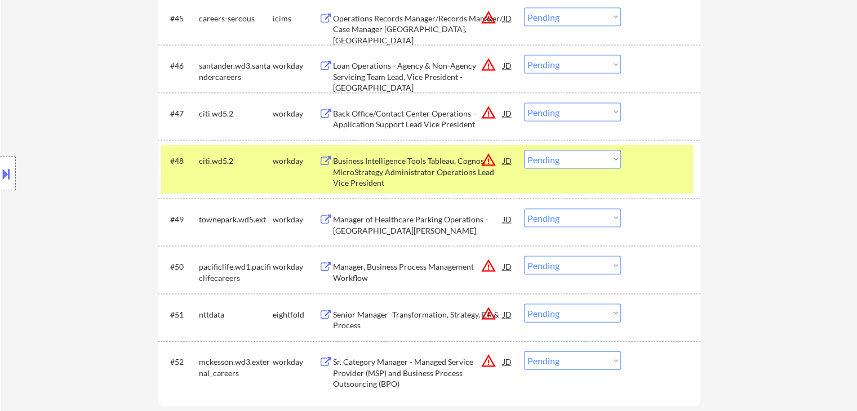
scroll to position [2255, 0]
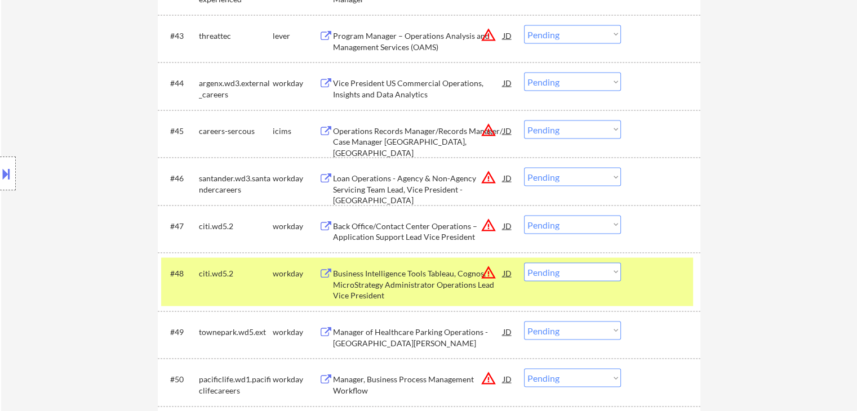
click at [394, 110] on div "#44 argenx.wd3.external_careers workday Vice President US Commercial Operations…" at bounding box center [429, 86] width 543 height 47
click at [396, 91] on div "Vice President US Commercial Operations, Insights and Data Analytics" at bounding box center [418, 89] width 170 height 22
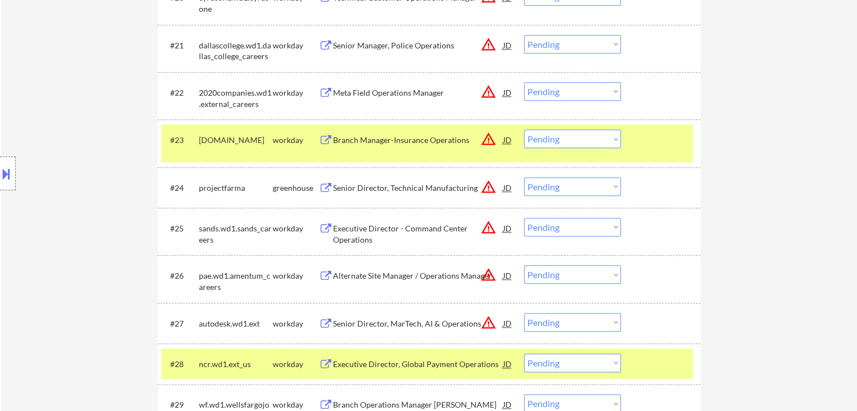
scroll to position [1127, 0]
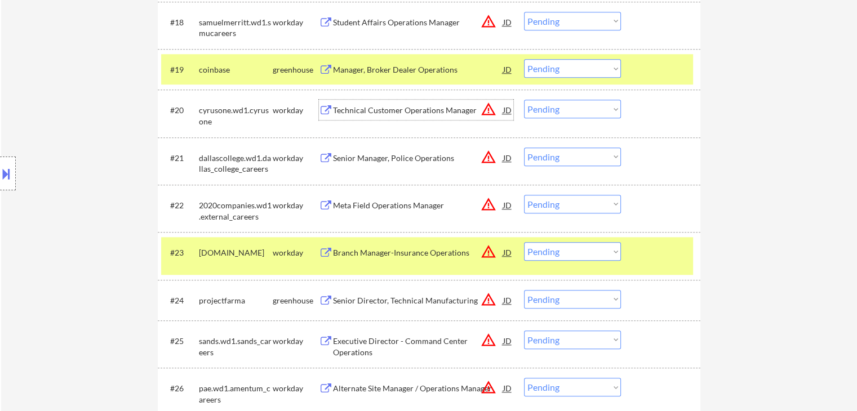
click at [374, 112] on div "Technical Customer Operations Manager" at bounding box center [418, 110] width 170 height 11
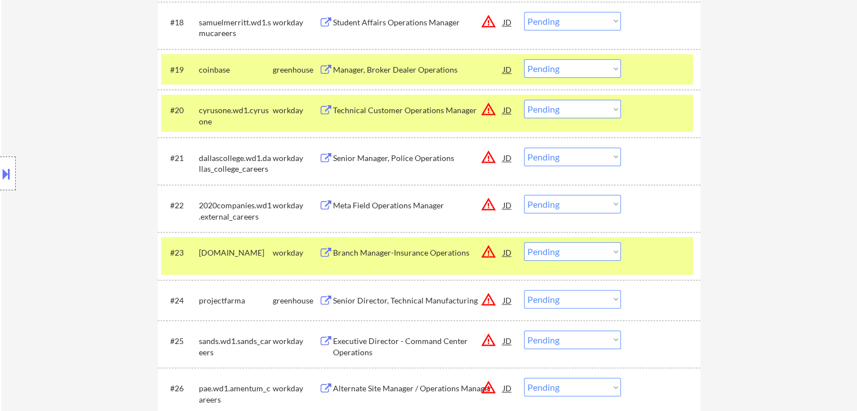
scroll to position [488, 0]
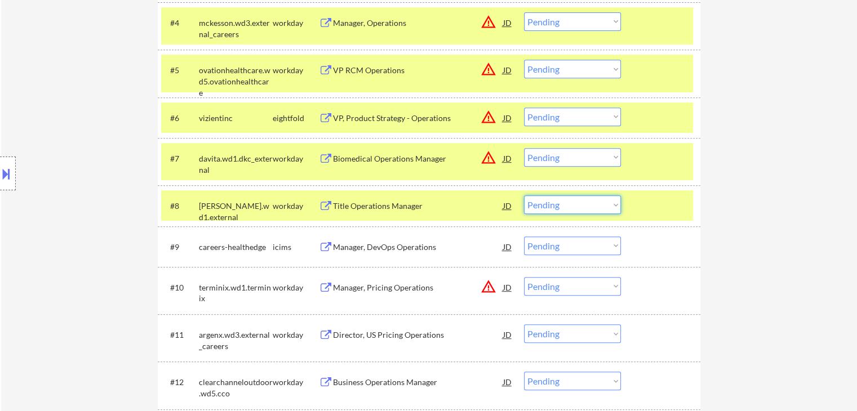
click at [573, 209] on select "Choose an option... Pending Applied Excluded (Questions) Excluded (Expired) Exc…" at bounding box center [572, 205] width 97 height 19
click at [524, 196] on select "Choose an option... Pending Applied Excluded (Questions) Excluded (Expired) Exc…" at bounding box center [572, 205] width 97 height 19
select select ""pending""
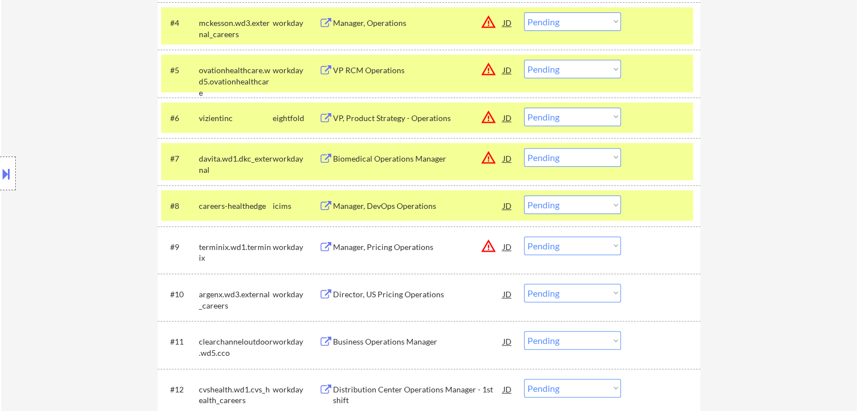
scroll to position [991, 0]
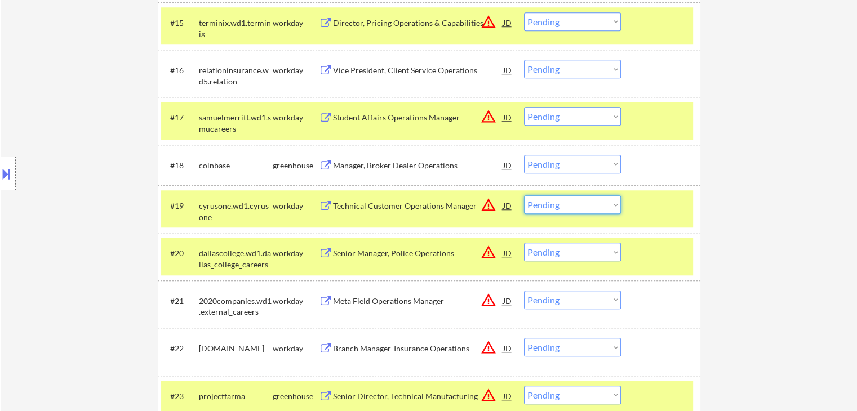
drag, startPoint x: 575, startPoint y: 205, endPoint x: 574, endPoint y: 213, distance: 8.0
click at [575, 205] on select "Choose an option... Pending Applied Excluded (Questions) Excluded (Expired) Exc…" at bounding box center [572, 205] width 97 height 19
click at [524, 196] on select "Choose an option... Pending Applied Excluded (Questions) Excluded (Expired) Exc…" at bounding box center [572, 205] width 97 height 19
select select ""pending""
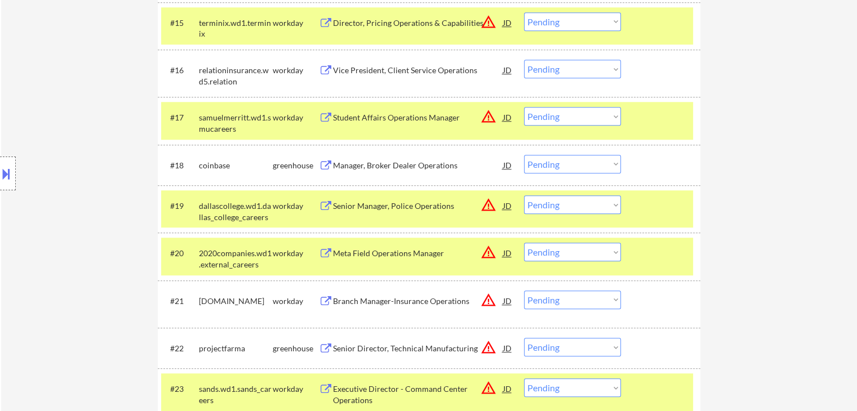
click at [79, 122] on div "Location Inclusions:" at bounding box center [101, 173] width 202 height 209
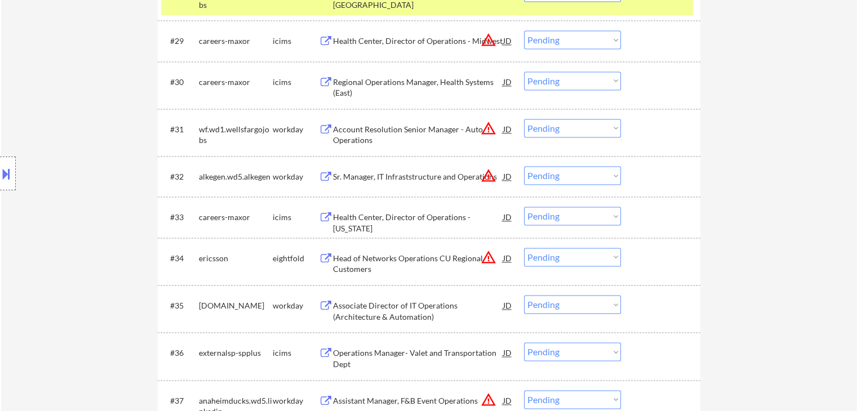
click at [79, 199] on div "Location Inclusions:" at bounding box center [101, 173] width 202 height 209
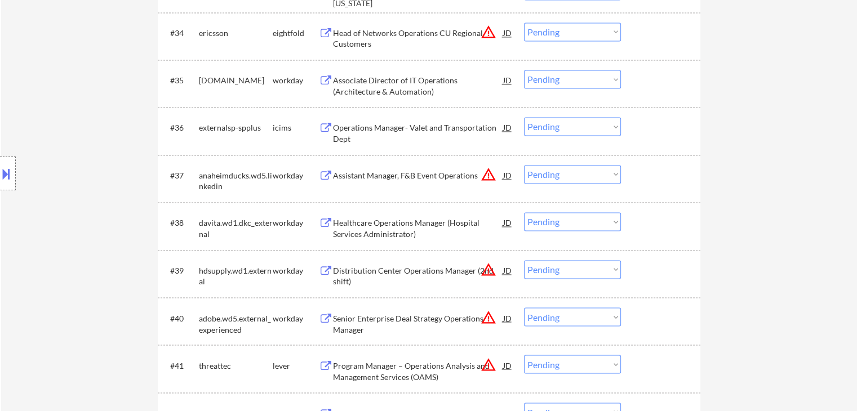
click at [79, 201] on div "Location Inclusions:" at bounding box center [101, 173] width 202 height 209
drag, startPoint x: 81, startPoint y: 201, endPoint x: 81, endPoint y: 194, distance: 6.8
click at [81, 197] on div "Location Inclusions:" at bounding box center [101, 173] width 202 height 209
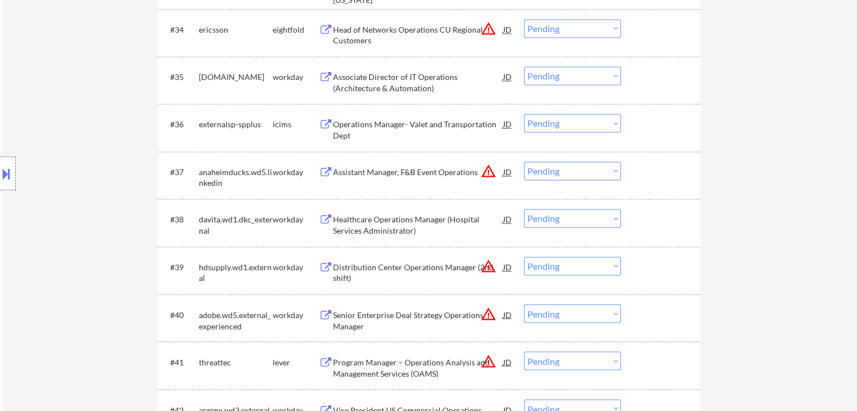
click at [75, 242] on div "Location Inclusions:" at bounding box center [101, 173] width 202 height 209
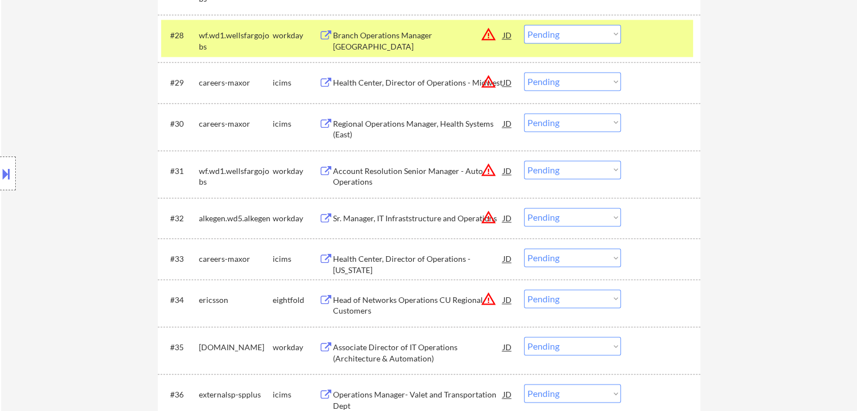
scroll to position [1389, 0]
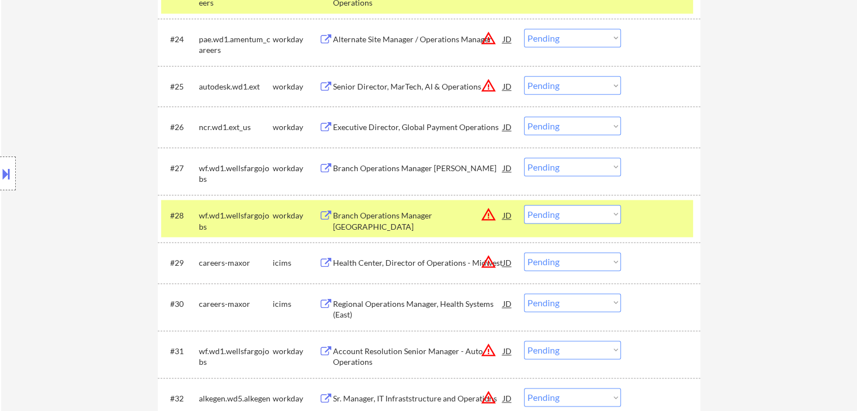
click at [92, 206] on div "Location Inclusions:" at bounding box center [101, 173] width 202 height 209
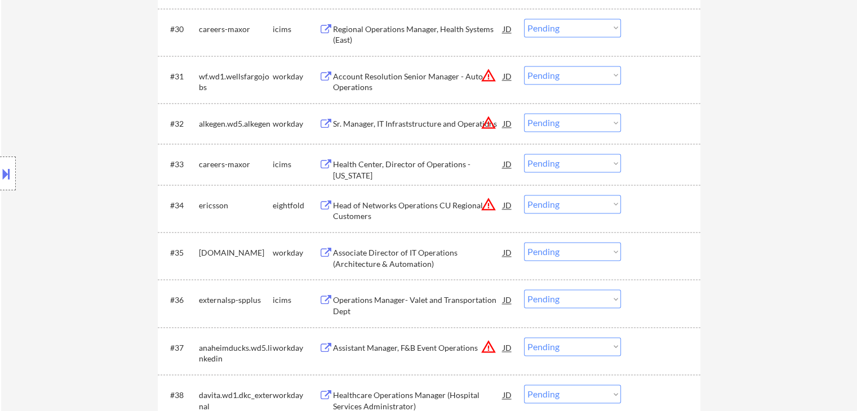
scroll to position [1671, 0]
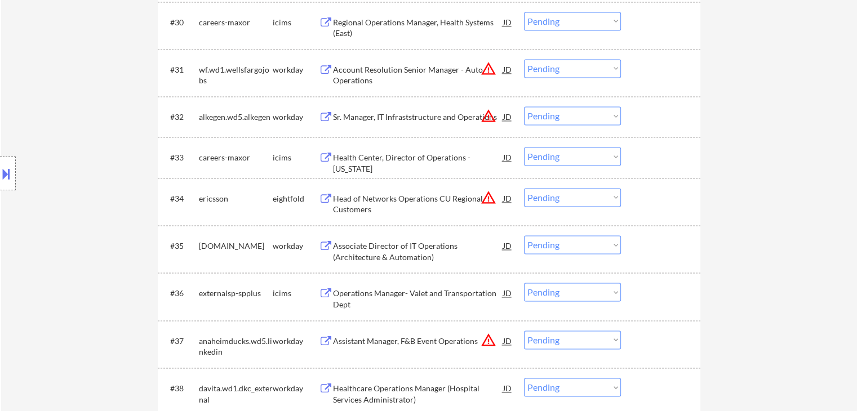
click at [96, 210] on div "Location Inclusions:" at bounding box center [101, 173] width 202 height 209
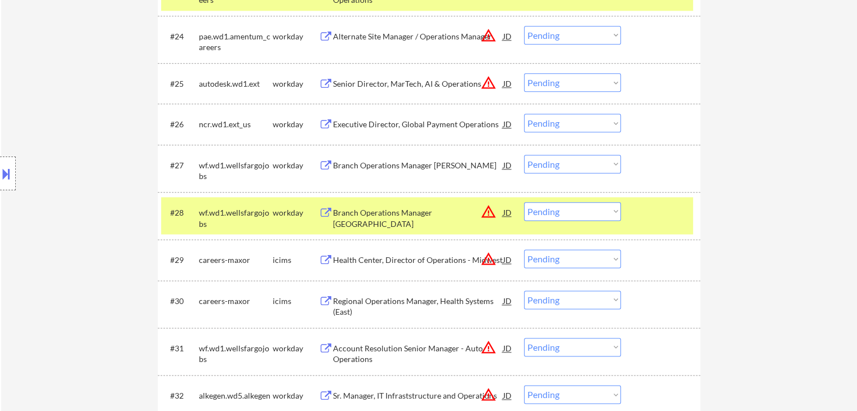
scroll to position [1163, 0]
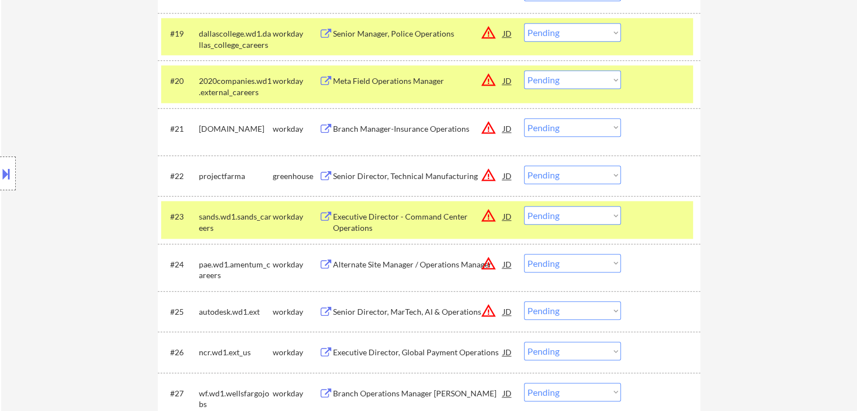
click at [87, 205] on div "Location Inclusions:" at bounding box center [101, 173] width 202 height 209
click at [88, 205] on div "Location Inclusions:" at bounding box center [101, 173] width 202 height 209
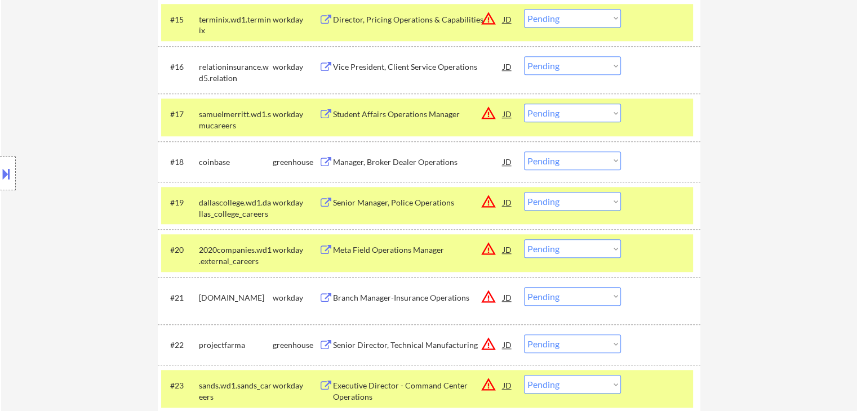
click at [88, 206] on div "Location Inclusions:" at bounding box center [101, 173] width 202 height 209
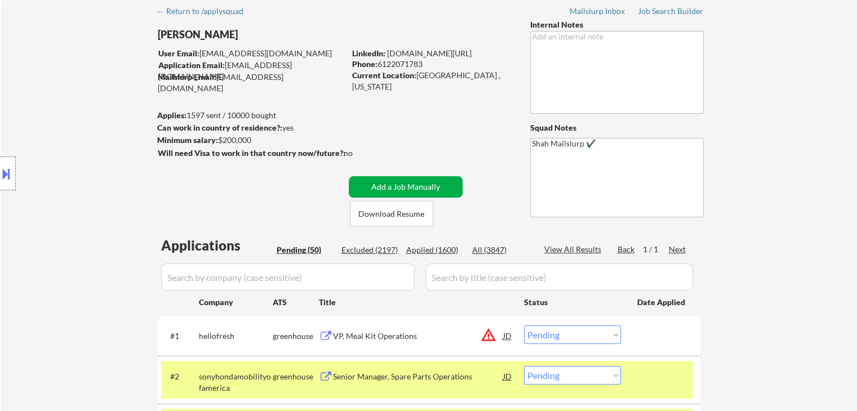
scroll to position [0, 0]
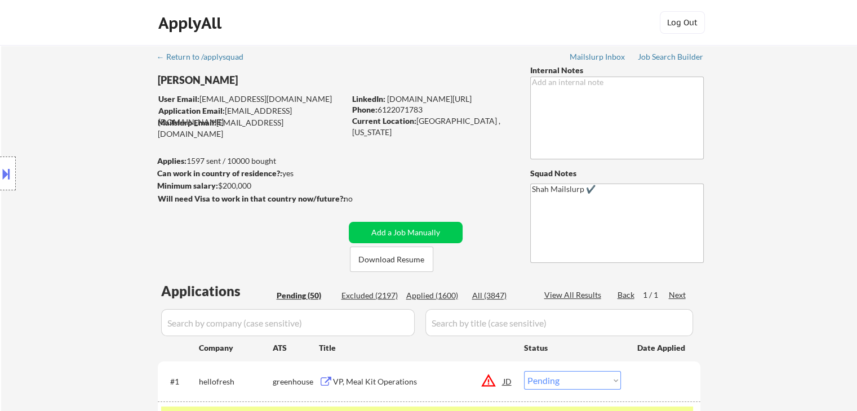
click at [72, 204] on div "Location Inclusions:" at bounding box center [101, 173] width 202 height 209
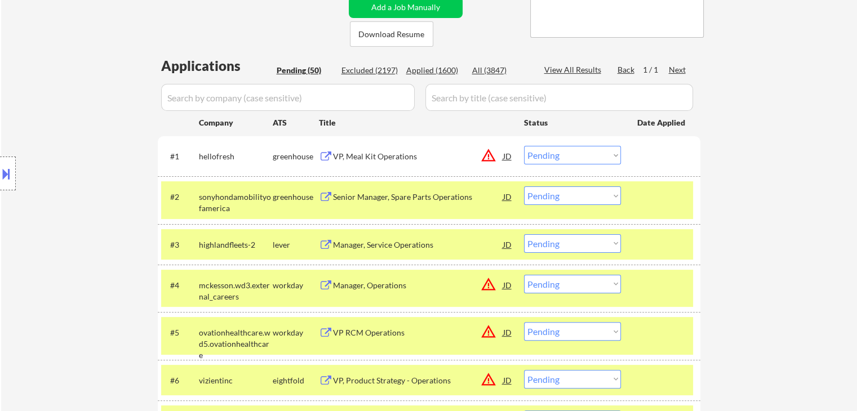
click at [104, 231] on div "Location Inclusions:" at bounding box center [101, 173] width 202 height 209
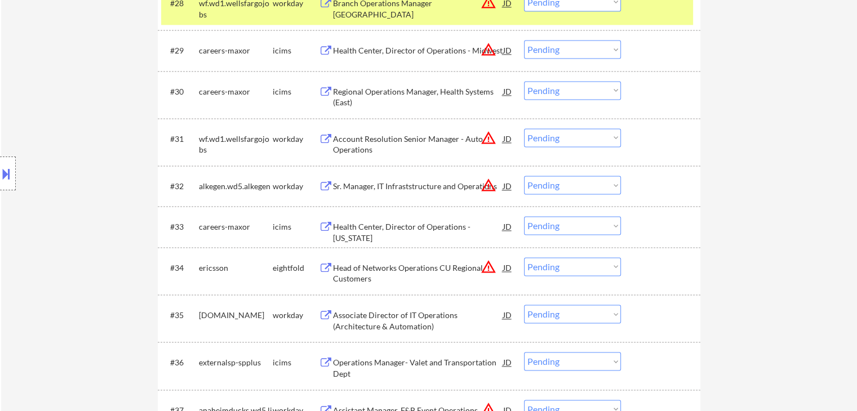
scroll to position [1635, 0]
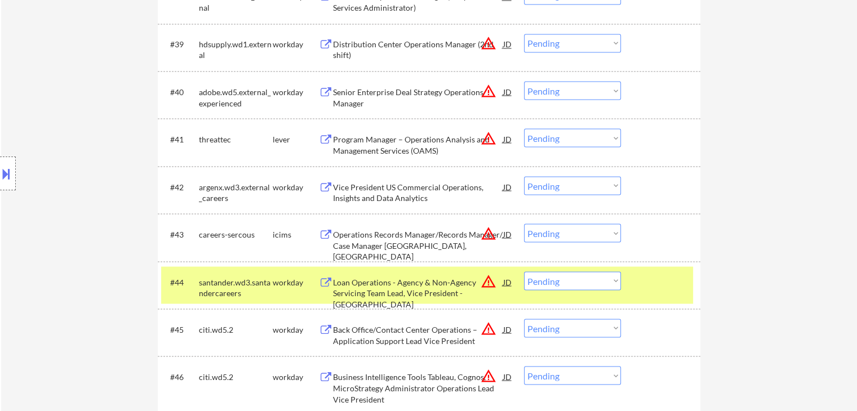
scroll to position [2086, 0]
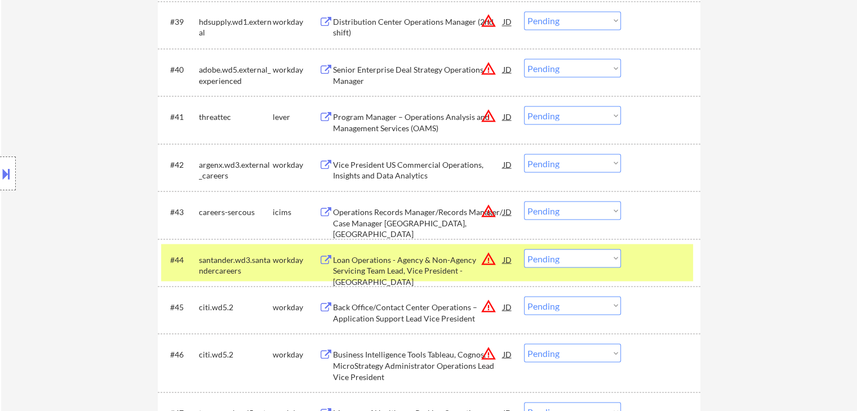
click at [95, 179] on div "Location Inclusions:" at bounding box center [101, 173] width 202 height 209
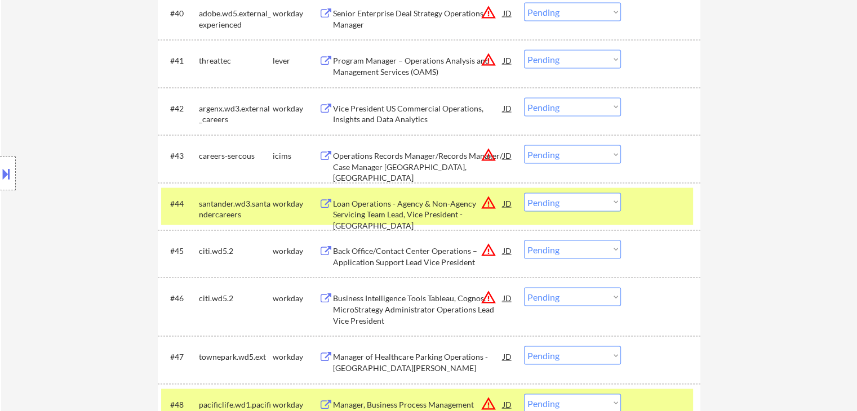
click at [99, 178] on div "Location Inclusions:" at bounding box center [101, 173] width 202 height 209
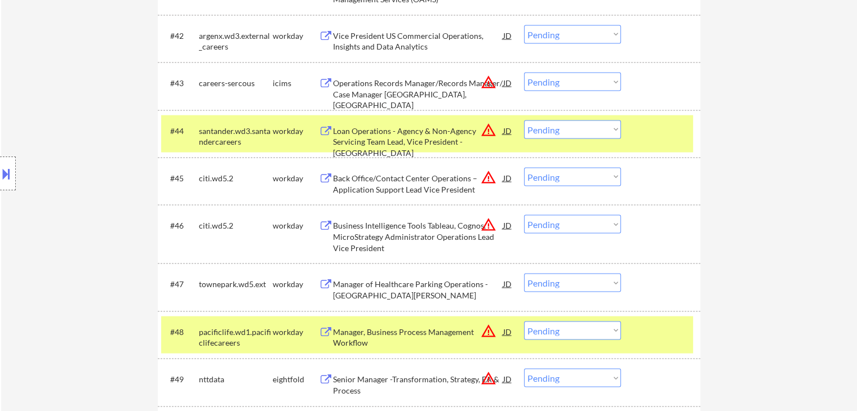
scroll to position [2255, 0]
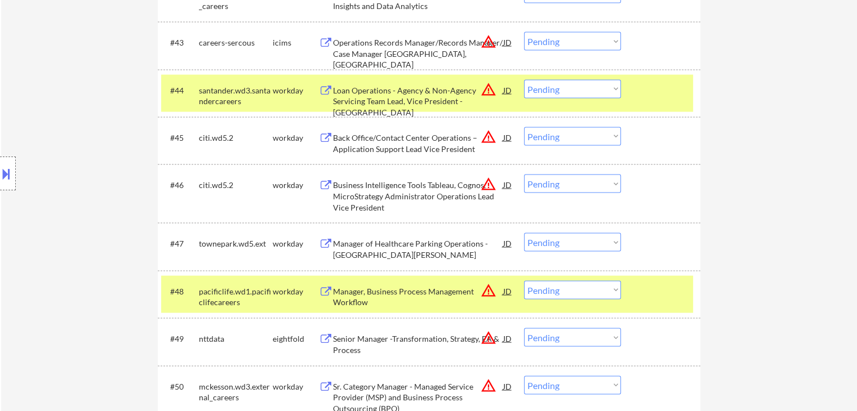
click at [99, 178] on div "Location Inclusions:" at bounding box center [101, 173] width 202 height 209
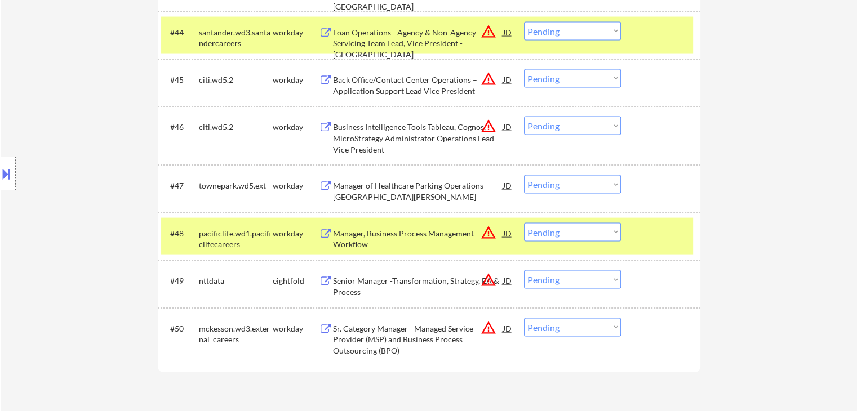
scroll to position [2367, 0]
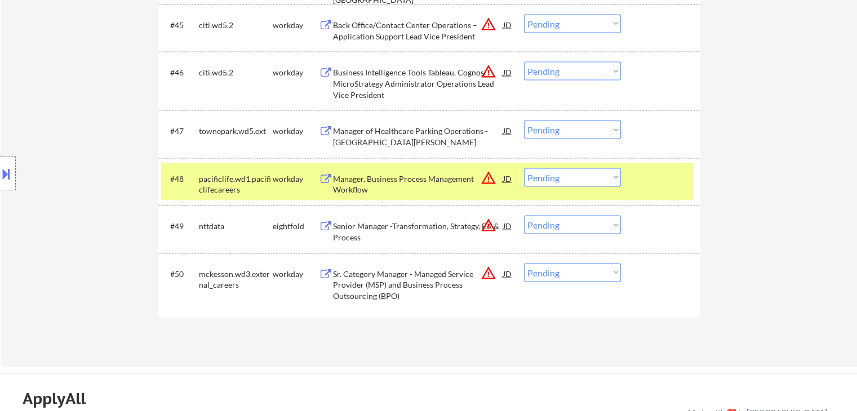
click at [99, 174] on div "Location Inclusions:" at bounding box center [101, 173] width 202 height 209
drag, startPoint x: 838, startPoint y: 197, endPoint x: 809, endPoint y: 200, distance: 28.8
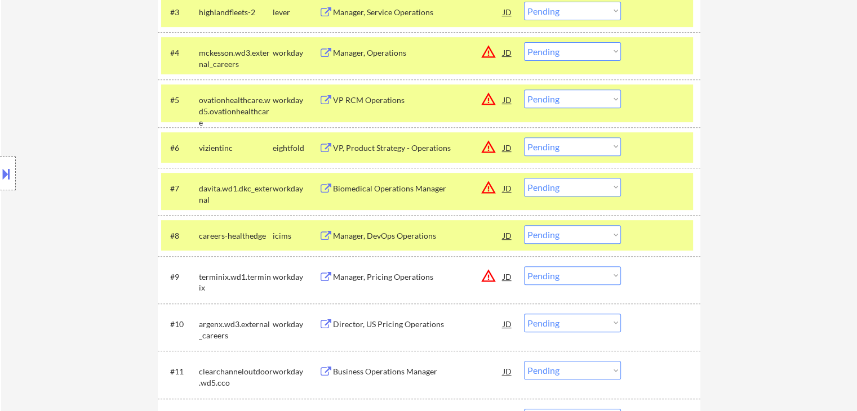
scroll to position [225, 0]
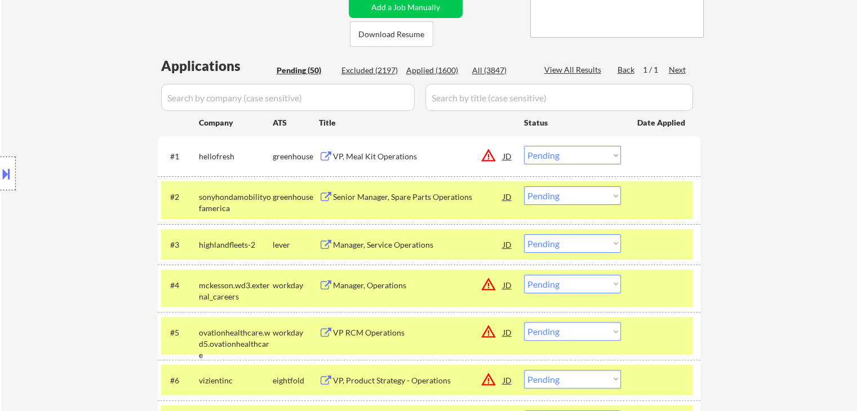
click at [584, 150] on select "Choose an option... Pending Applied Excluded (Questions) Excluded (Expired) Exc…" at bounding box center [572, 155] width 97 height 19
click at [524, 146] on select "Choose an option... Pending Applied Excluded (Questions) Excluded (Expired) Exc…" at bounding box center [572, 155] width 97 height 19
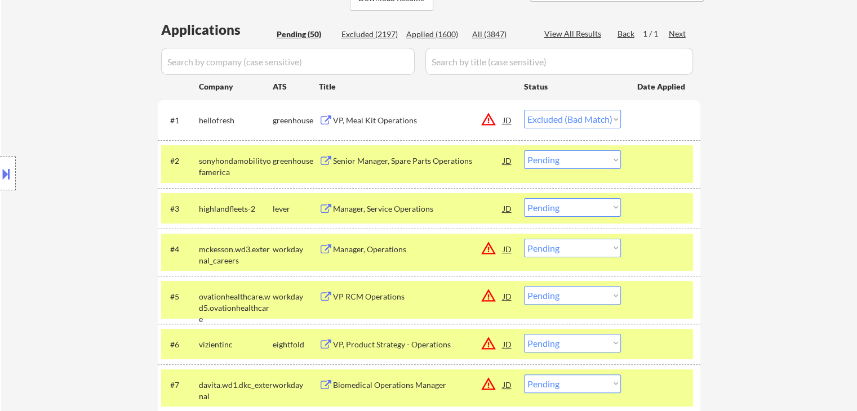
scroll to position [282, 0]
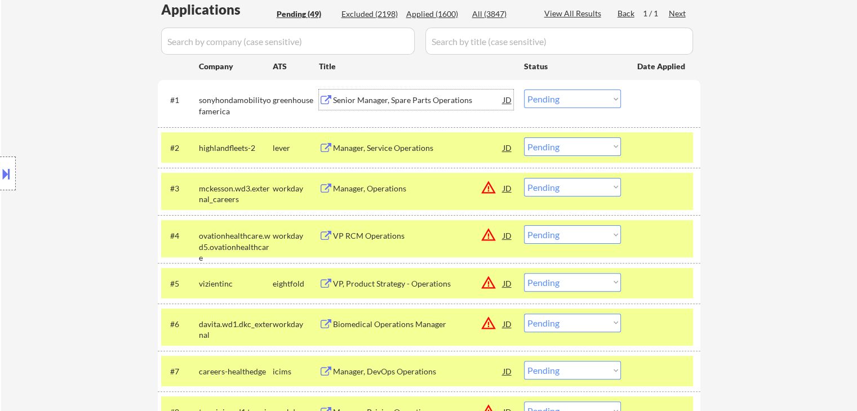
click at [433, 99] on div "Senior Manager, Spare Parts Operations" at bounding box center [418, 100] width 170 height 11
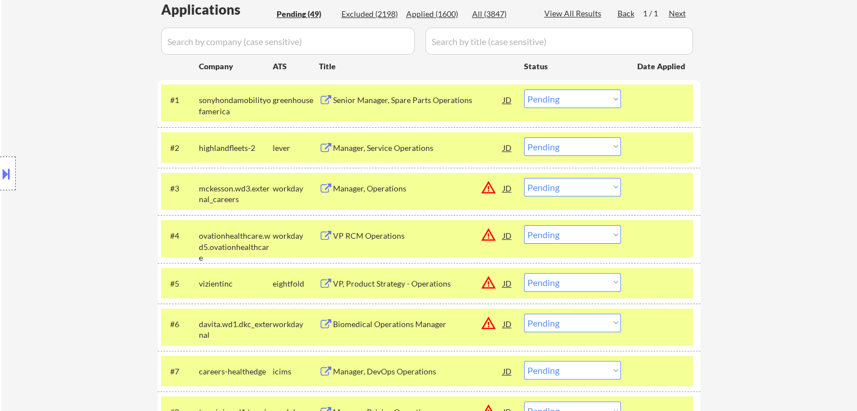
drag, startPoint x: 405, startPoint y: 148, endPoint x: 375, endPoint y: 188, distance: 49.9
click at [405, 146] on div "Manager, Service Operations" at bounding box center [418, 148] width 170 height 11
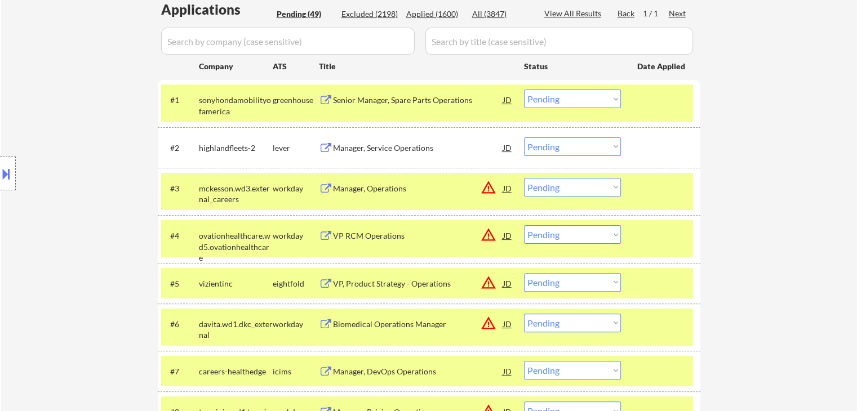
click at [378, 191] on div "Manager, Operations" at bounding box center [418, 188] width 170 height 11
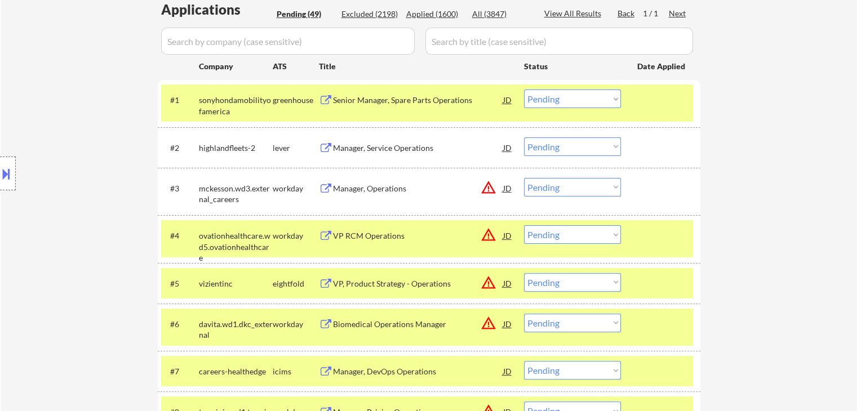
click at [373, 234] on div "VP RCM Operations" at bounding box center [418, 236] width 170 height 11
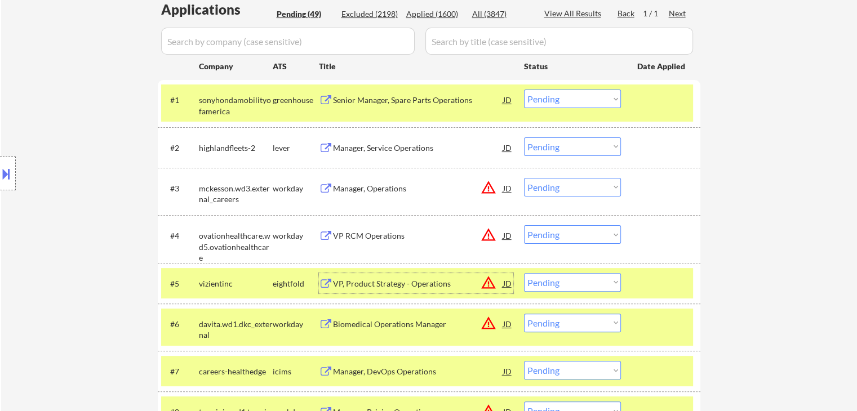
click at [380, 287] on div "VP, Product Strategy - Operations" at bounding box center [418, 283] width 170 height 11
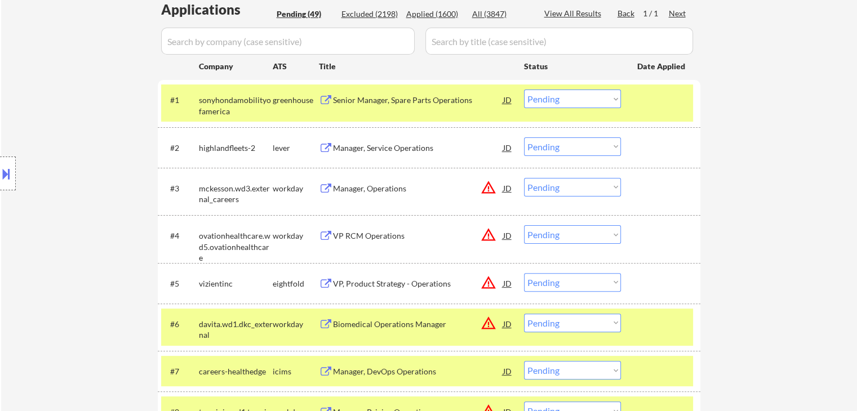
click at [382, 316] on div "Biomedical Operations Manager" at bounding box center [418, 324] width 170 height 20
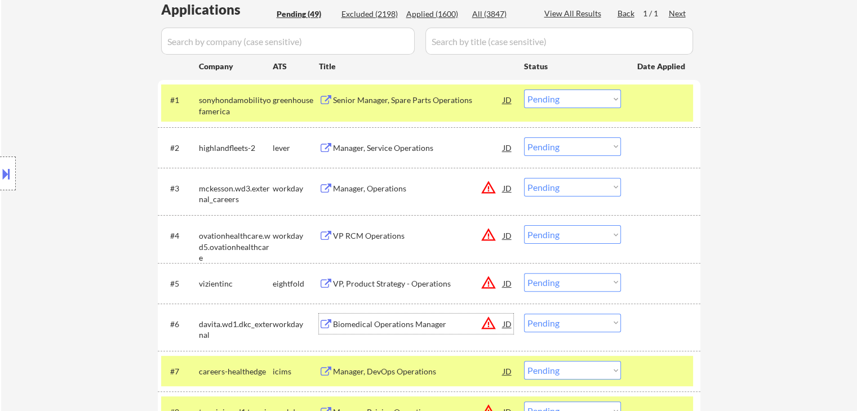
click at [557, 101] on select "Choose an option... Pending Applied Excluded (Questions) Excluded (Expired) Exc…" at bounding box center [572, 99] width 97 height 19
click at [524, 90] on select "Choose an option... Pending Applied Excluded (Questions) Excluded (Expired) Exc…" at bounding box center [572, 99] width 97 height 19
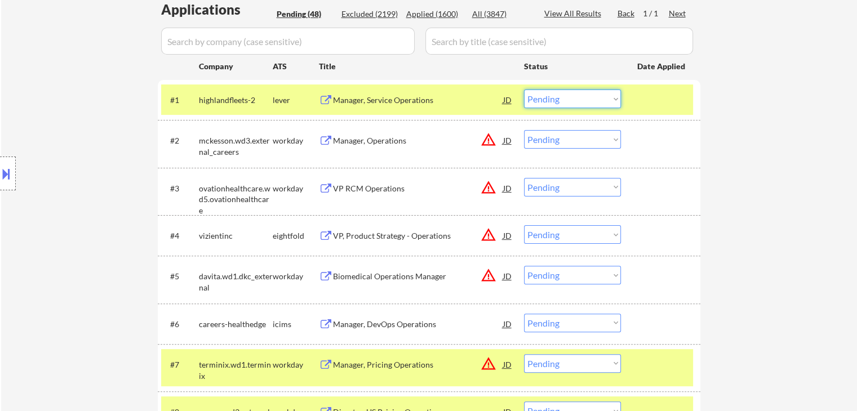
drag, startPoint x: 559, startPoint y: 98, endPoint x: 560, endPoint y: 107, distance: 9.6
click at [559, 98] on select "Choose an option... Pending Applied Excluded (Questions) Excluded (Expired) Exc…" at bounding box center [572, 99] width 97 height 19
click at [524, 90] on select "Choose an option... Pending Applied Excluded (Questions) Excluded (Expired) Exc…" at bounding box center [572, 99] width 97 height 19
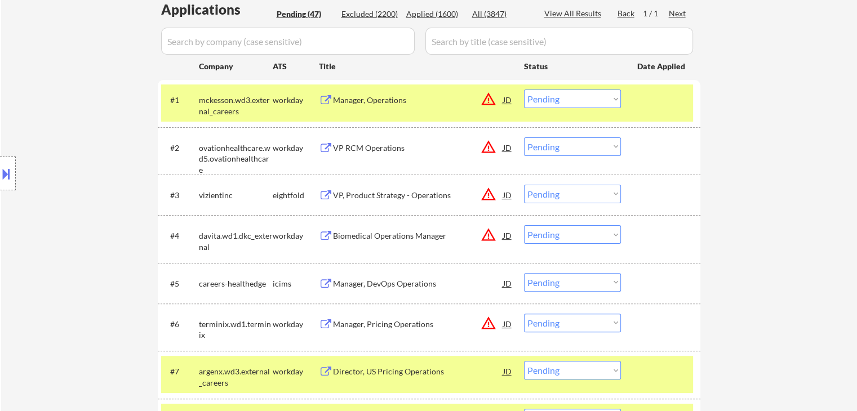
drag, startPoint x: 581, startPoint y: 96, endPoint x: 580, endPoint y: 106, distance: 9.6
click at [580, 96] on select "Choose an option... Pending Applied Excluded (Questions) Excluded (Expired) Exc…" at bounding box center [572, 99] width 97 height 19
click at [524, 90] on select "Choose an option... Pending Applied Excluded (Questions) Excluded (Expired) Exc…" at bounding box center [572, 99] width 97 height 19
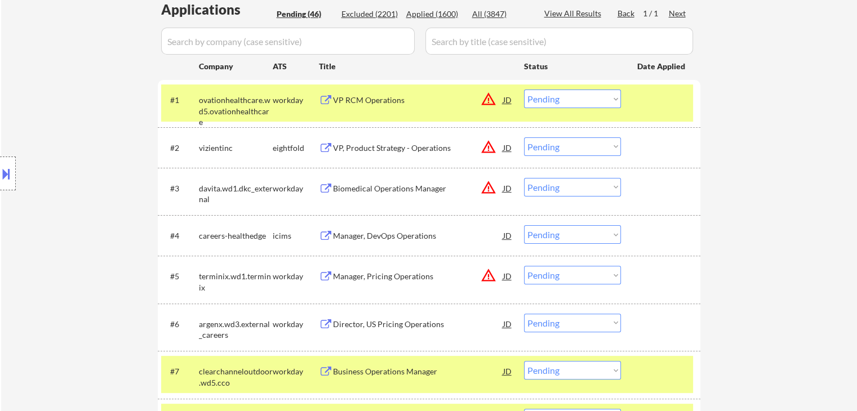
click at [550, 95] on select "Choose an option... Pending Applied Excluded (Questions) Excluded (Expired) Exc…" at bounding box center [572, 99] width 97 height 19
click at [524, 90] on select "Choose an option... Pending Applied Excluded (Questions) Excluded (Expired) Exc…" at bounding box center [572, 99] width 97 height 19
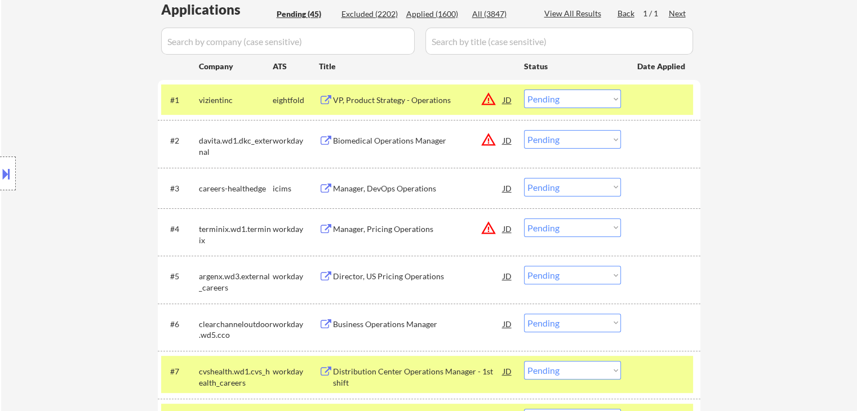
click at [11, 174] on button at bounding box center [6, 174] width 12 height 19
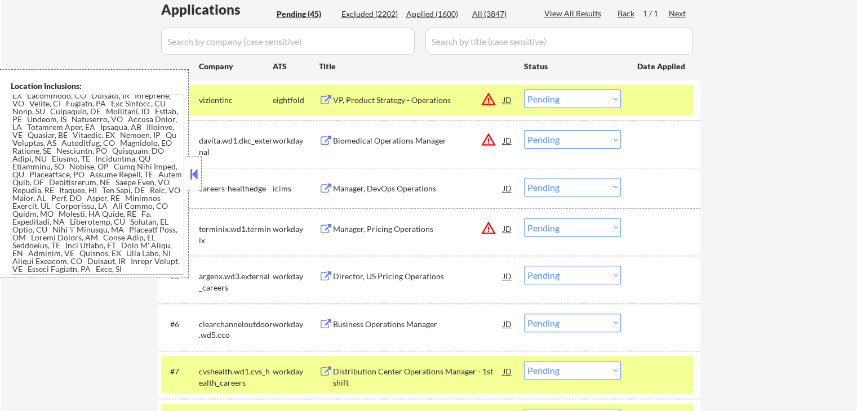
scroll to position [341, 0]
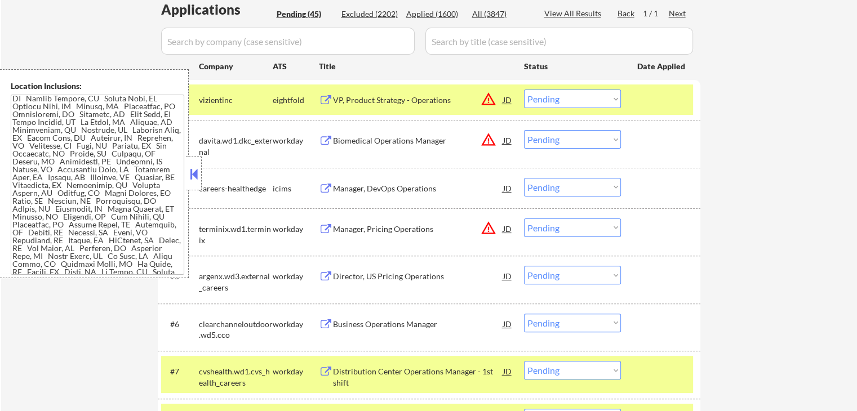
click at [588, 96] on select "Choose an option... Pending Applied Excluded (Questions) Excluded (Expired) Exc…" at bounding box center [572, 99] width 97 height 19
click at [524, 90] on select "Choose an option... Pending Applied Excluded (Questions) Excluded (Expired) Exc…" at bounding box center [572, 99] width 97 height 19
select select ""pending""
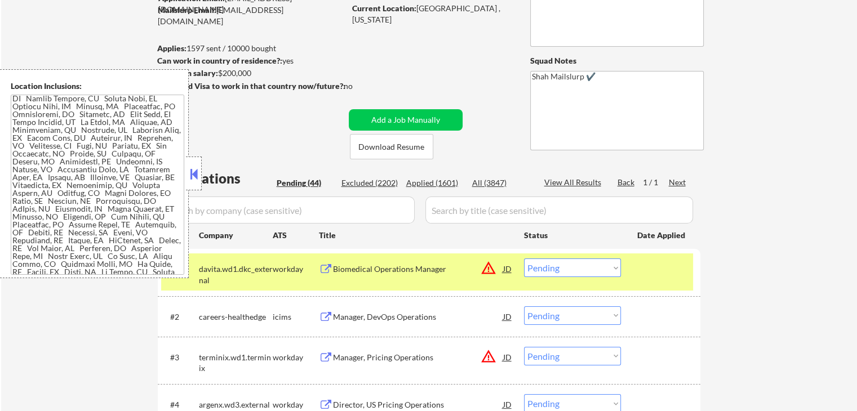
scroll to position [0, 0]
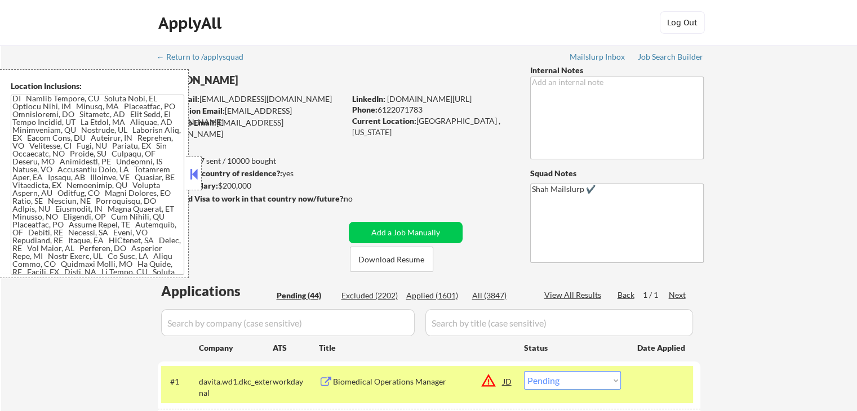
click at [193, 172] on button at bounding box center [194, 174] width 12 height 17
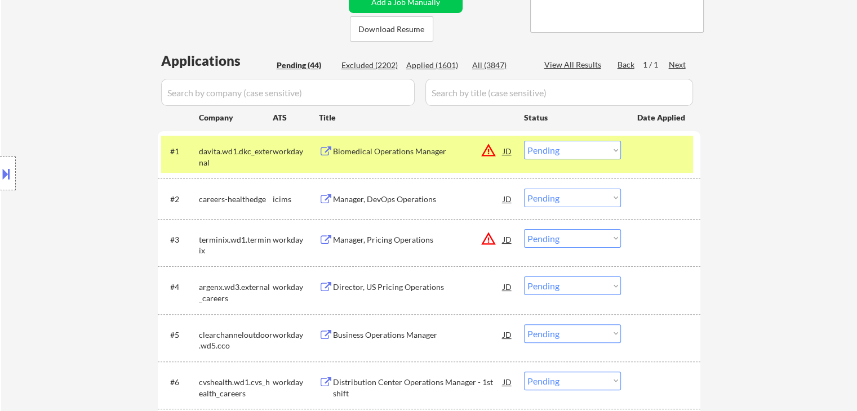
click at [108, 176] on div "Location Inclusions:" at bounding box center [101, 173] width 202 height 209
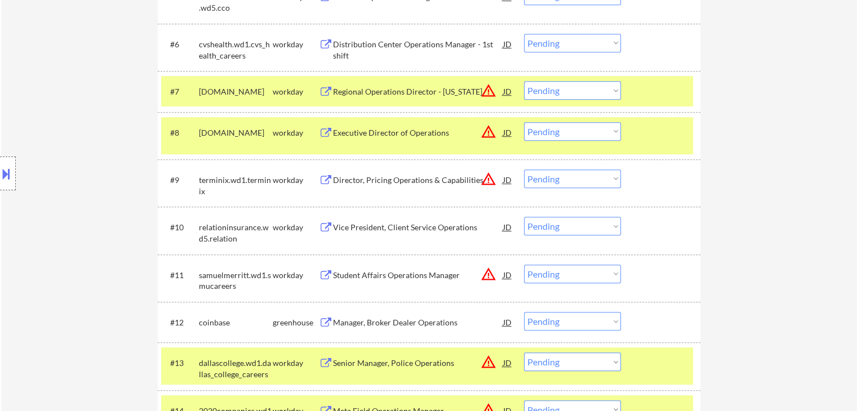
click at [132, 178] on div "Location Inclusions:" at bounding box center [101, 173] width 202 height 209
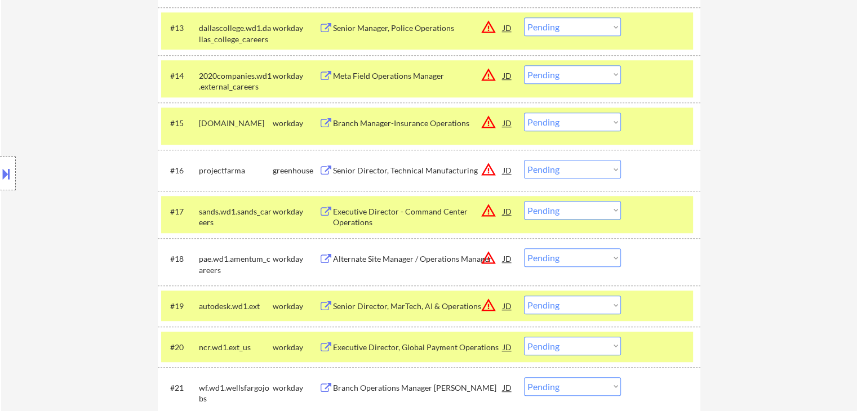
scroll to position [907, 0]
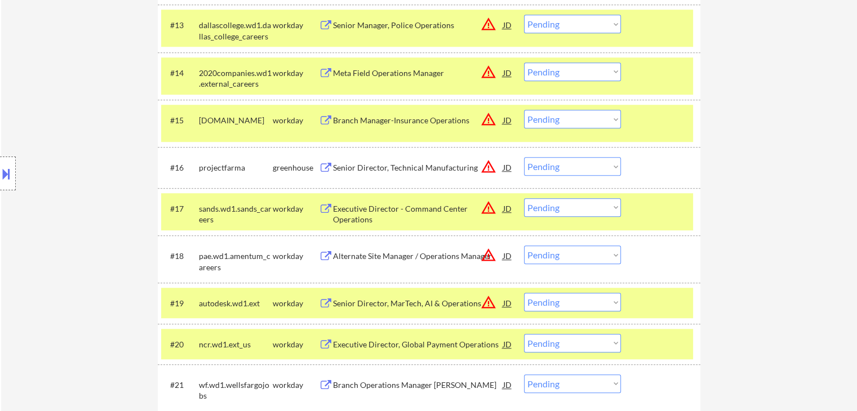
click at [405, 171] on div "Senior Director, Technical Manufacturing" at bounding box center [418, 167] width 170 height 11
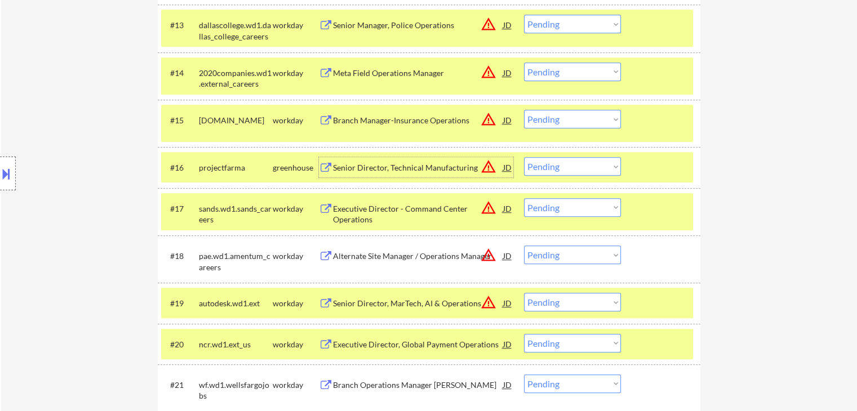
scroll to position [1020, 0]
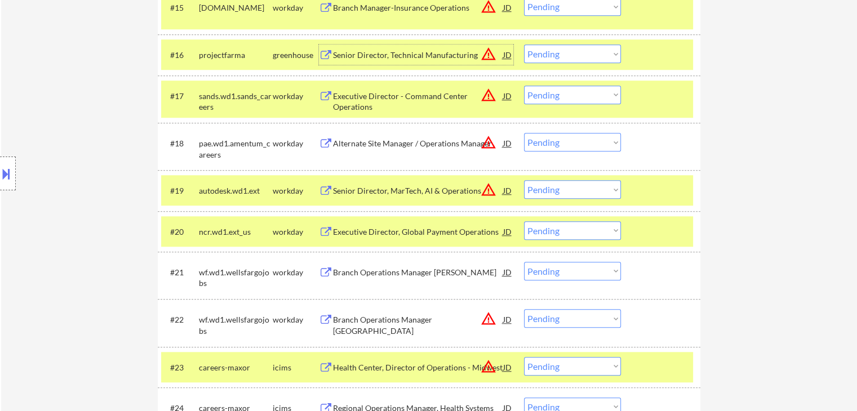
click at [96, 215] on div "Location Inclusions:" at bounding box center [101, 173] width 202 height 209
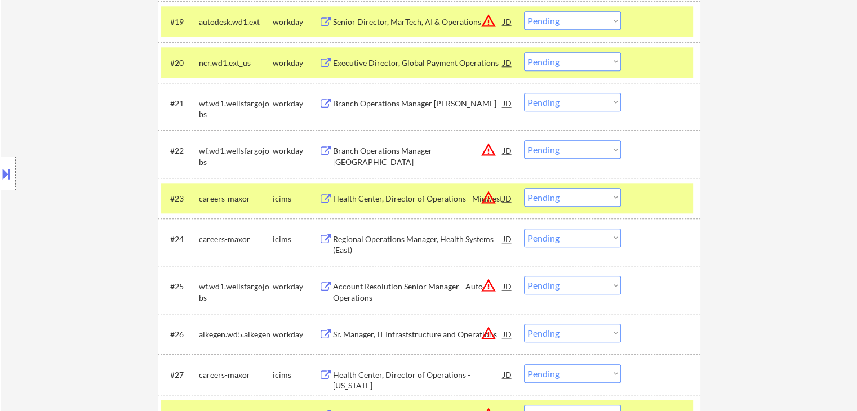
click at [101, 215] on div "Location Inclusions:" at bounding box center [101, 173] width 202 height 209
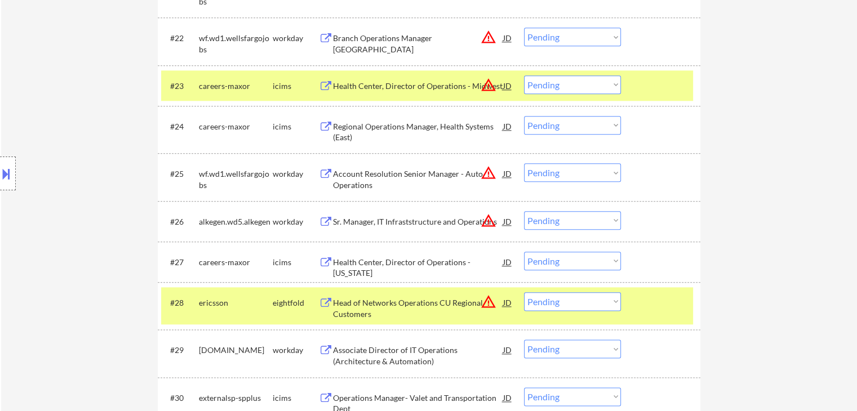
click at [116, 268] on div "Location Inclusions:" at bounding box center [101, 173] width 202 height 209
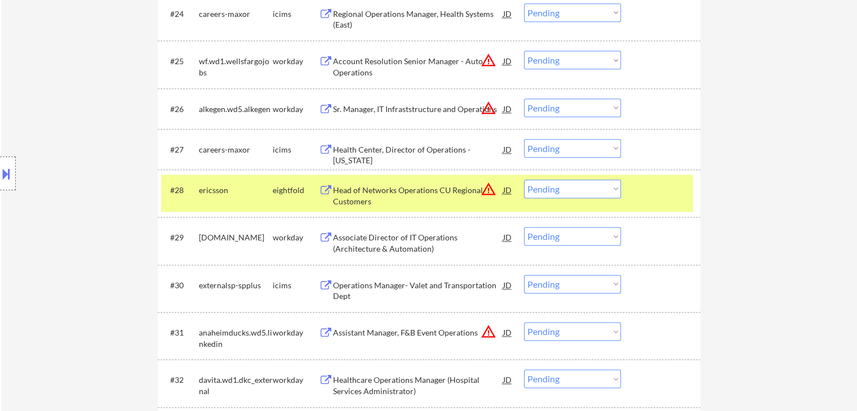
click at [165, 295] on div "#30 externalsp-spplus icims Operations Manager- Valet and Transportation Dept J…" at bounding box center [427, 288] width 532 height 37
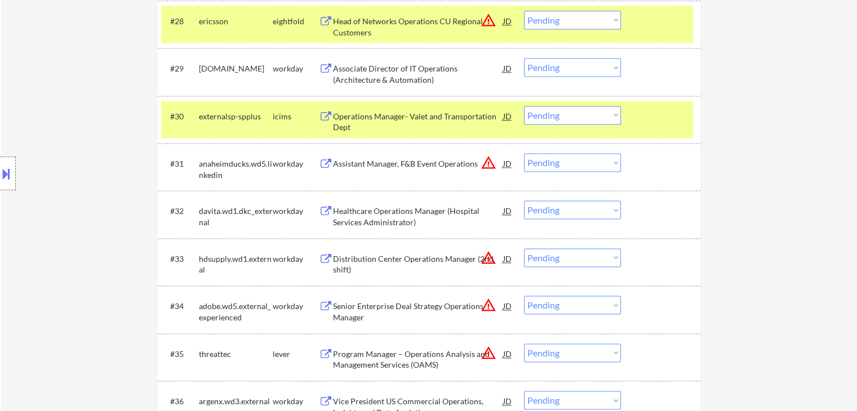
click at [90, 225] on div "Location Inclusions:" at bounding box center [101, 173] width 202 height 209
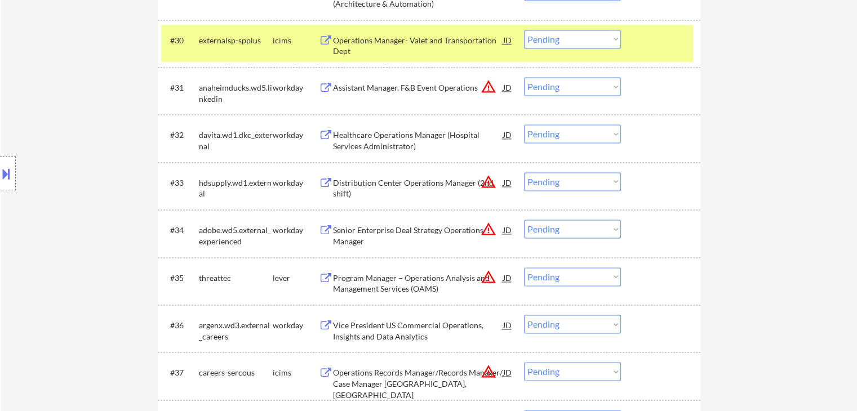
scroll to position [1696, 0]
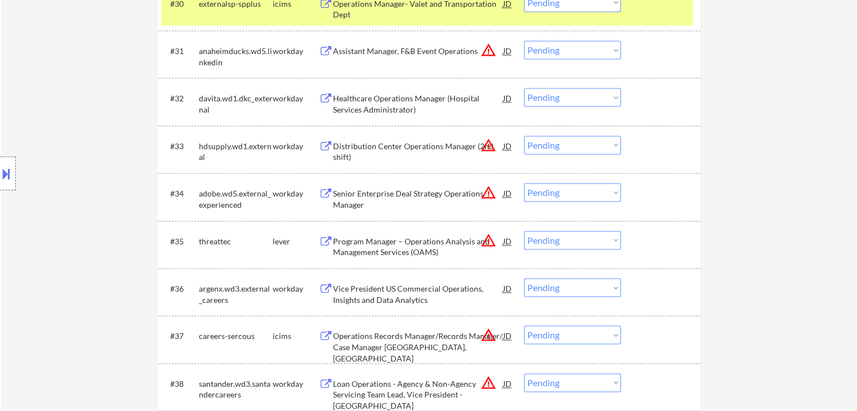
click at [361, 246] on div "Program Manager – Operations Analysis and Management Services (OAMS)" at bounding box center [418, 247] width 170 height 22
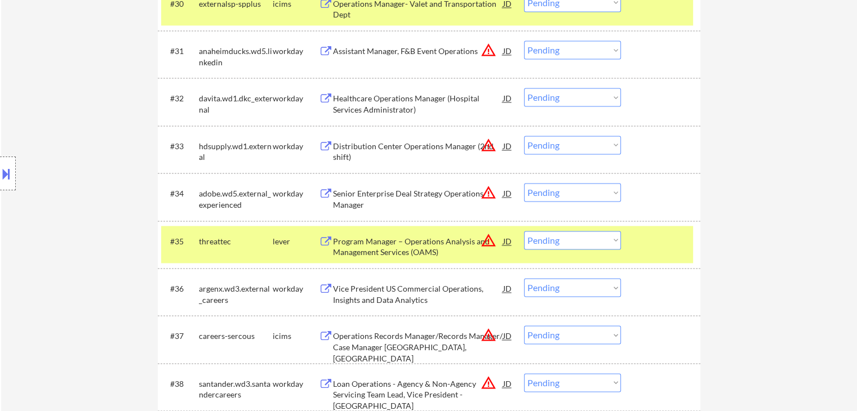
click at [585, 238] on select "Choose an option... Pending Applied Excluded (Questions) Excluded (Expired) Exc…" at bounding box center [572, 240] width 97 height 19
click at [524, 231] on select "Choose an option... Pending Applied Excluded (Questions) Excluded (Expired) Exc…" at bounding box center [572, 240] width 97 height 19
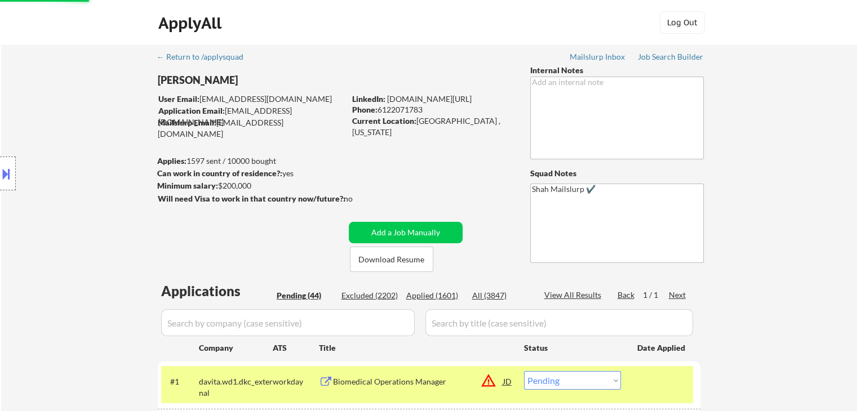
scroll to position [0, 0]
select select ""pending""
click at [37, 108] on div "Location Inclusions:" at bounding box center [101, 173] width 202 height 209
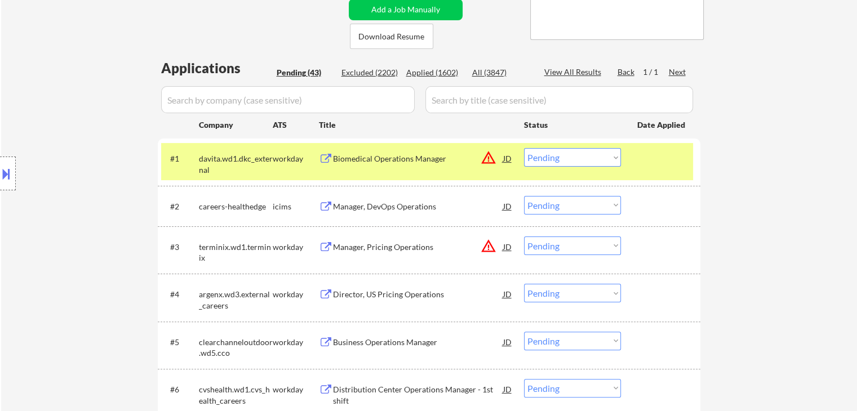
scroll to position [282, 0]
